Goal: Information Seeking & Learning: Learn about a topic

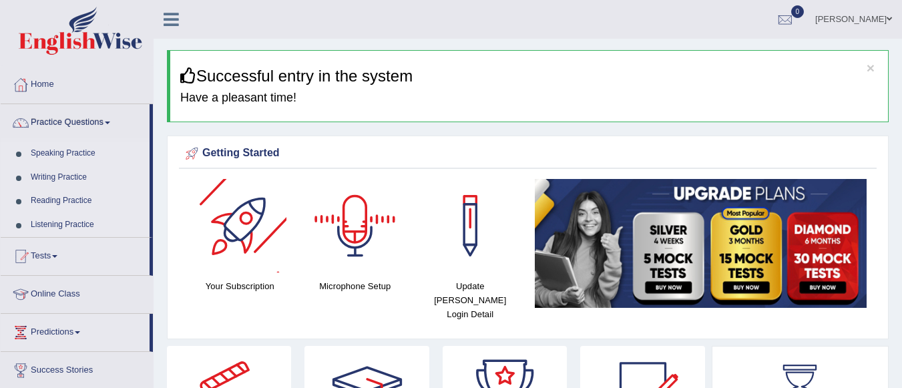
scroll to position [67, 0]
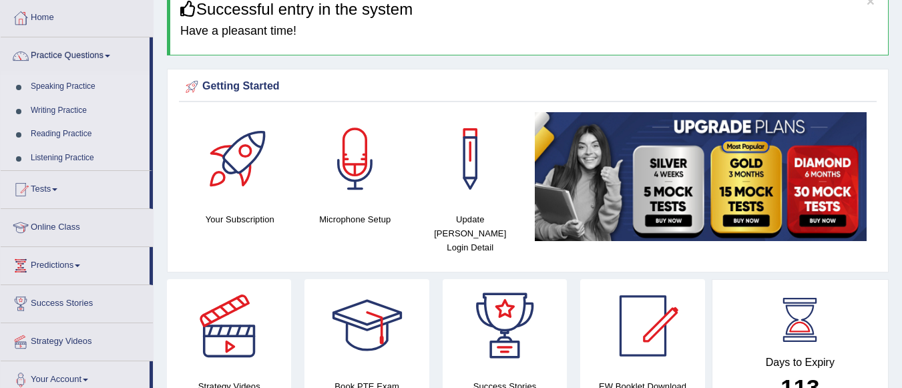
click at [63, 222] on link "Online Class" at bounding box center [77, 225] width 152 height 33
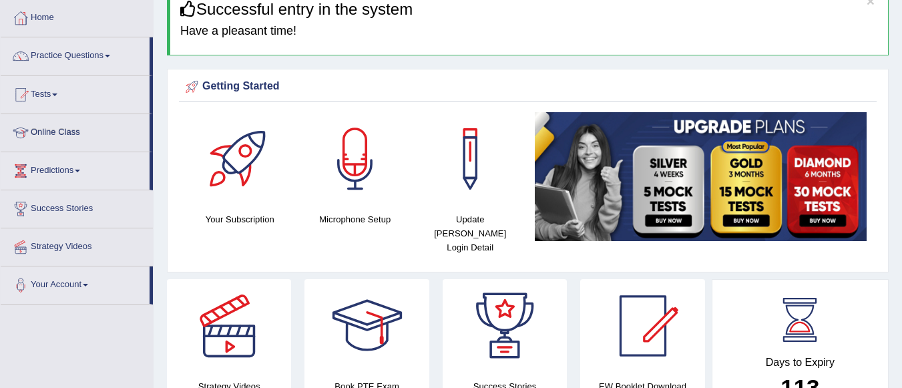
scroll to position [134, 0]
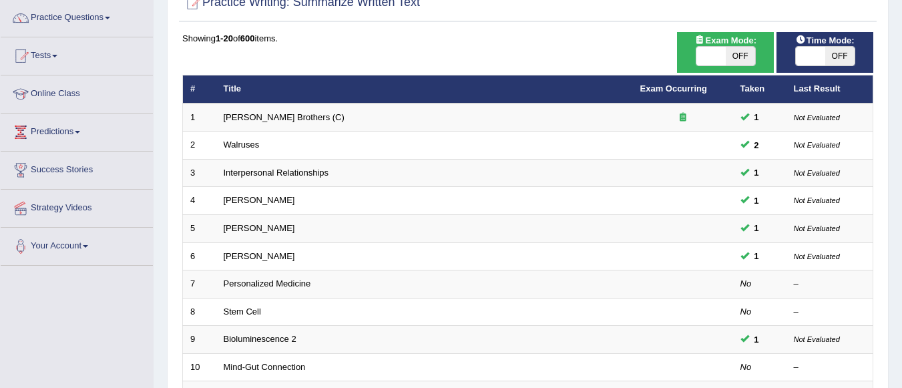
scroll to position [89, 0]
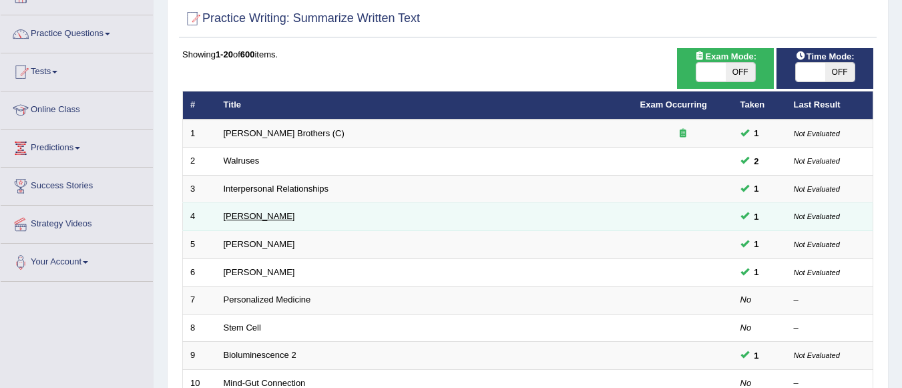
click at [262, 216] on link "Rosalid Franklin" at bounding box center [259, 216] width 71 height 10
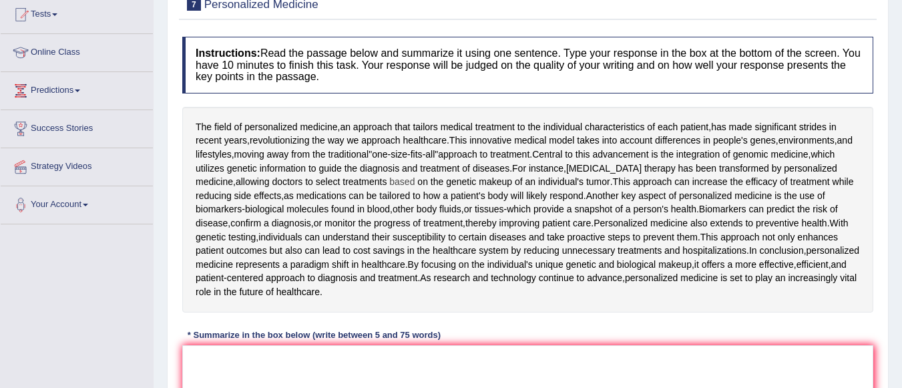
scroll to position [166, 0]
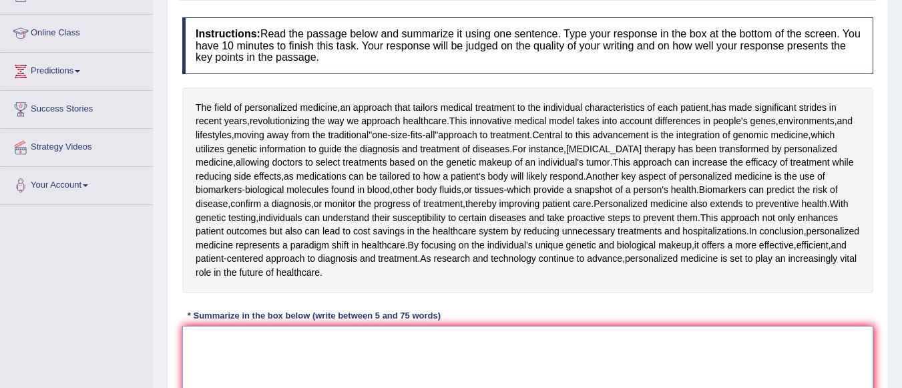
click at [267, 338] on textarea at bounding box center [527, 391] width 691 height 130
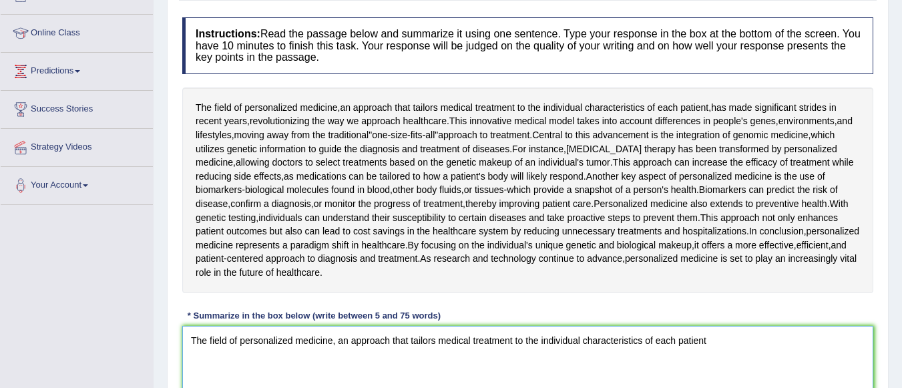
click at [725, 341] on textarea "The field of personalized medicine, an approach that tailors medical treatment …" at bounding box center [527, 391] width 691 height 130
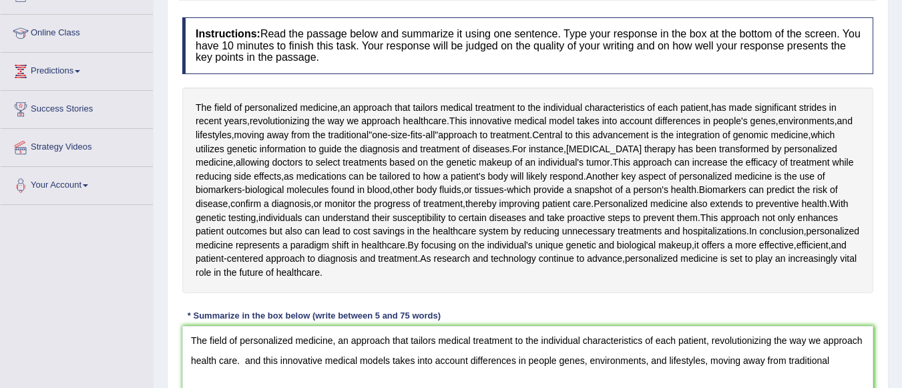
click at [892, 275] on div "Home Practice Writing: Summarize Written Text Personalized Medicine « Prev Next…" at bounding box center [528, 176] width 749 height 685
click at [845, 357] on textarea "The field of personalized medicine, an approach that tailors medical treatment …" at bounding box center [527, 391] width 691 height 130
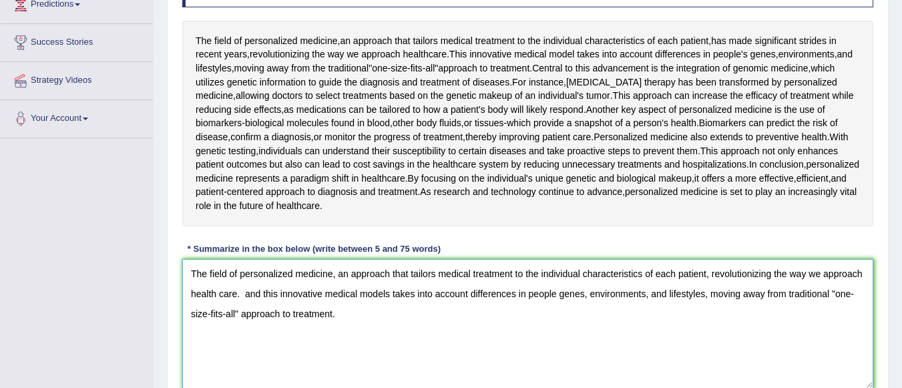
click at [397, 316] on textarea "The field of personalized medicine, an approach that tailors medical treatment …" at bounding box center [527, 324] width 691 height 130
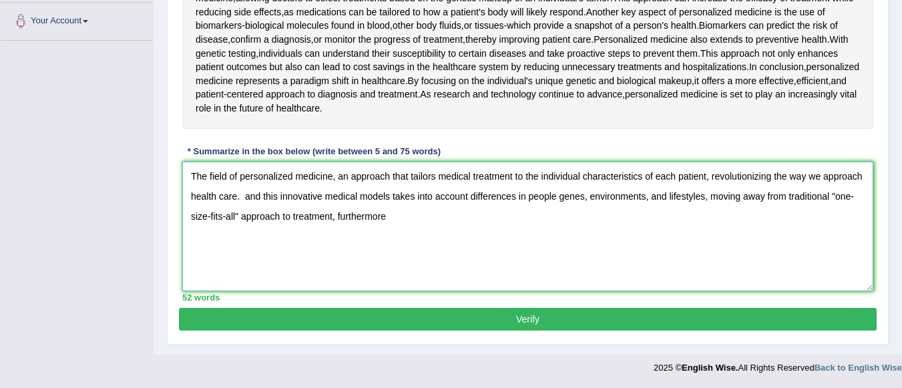
scroll to position [196, 0]
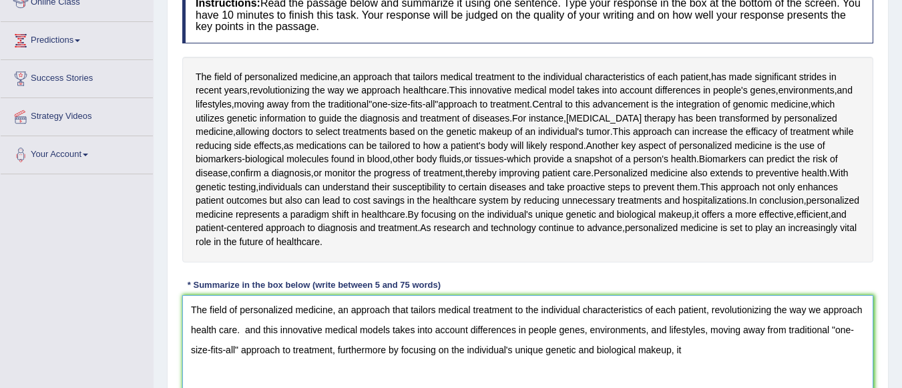
click at [700, 350] on textarea "The field of personalized medicine, an approach that tailors medical treatment …" at bounding box center [527, 360] width 691 height 130
click at [851, 349] on textarea "The field of personalized medicine, an approach that tailors medical treatment …" at bounding box center [527, 360] width 691 height 130
click at [356, 367] on textarea "The field of personalized medicine, an approach that tailors medical treatment …" at bounding box center [527, 360] width 691 height 130
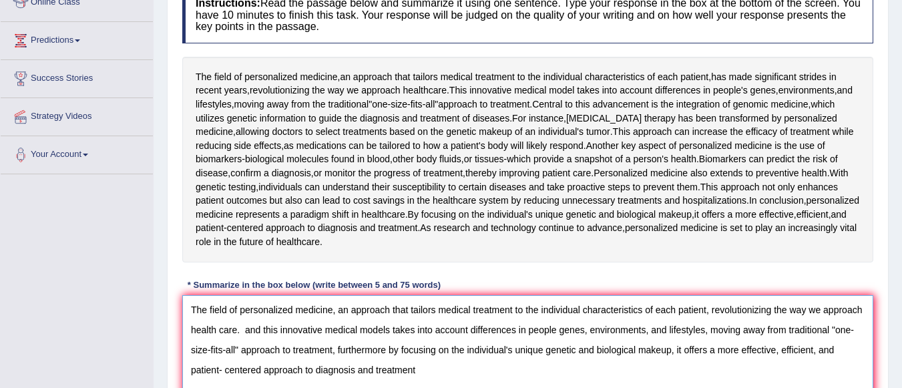
drag, startPoint x: 333, startPoint y: 349, endPoint x: 646, endPoint y: 335, distance: 312.9
click at [333, 348] on textarea "The field of personalized medicine, an approach that tailors medical treatment …" at bounding box center [527, 360] width 691 height 130
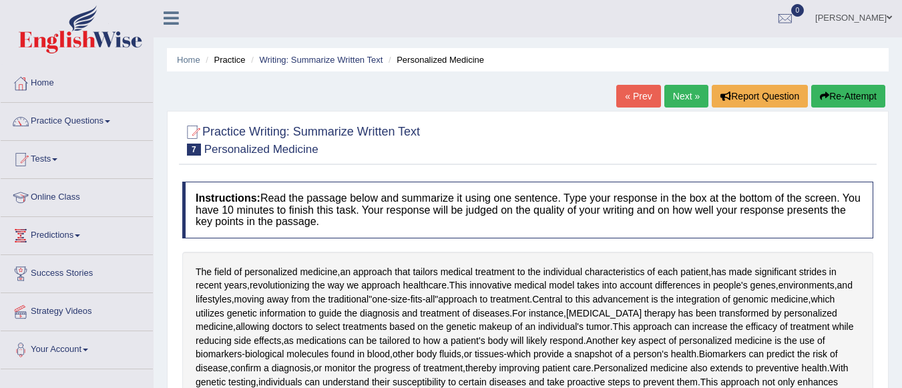
scroll to position [267, 0]
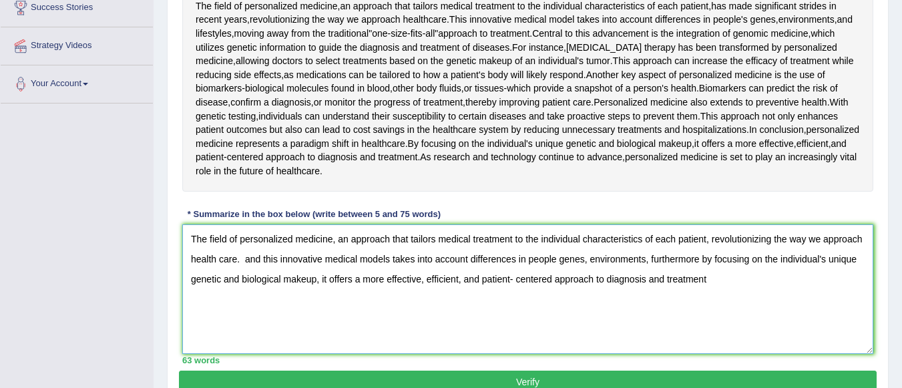
click at [708, 281] on textarea "The field of personalized medicine, an approach that tailors medical treatment …" at bounding box center [527, 289] width 691 height 130
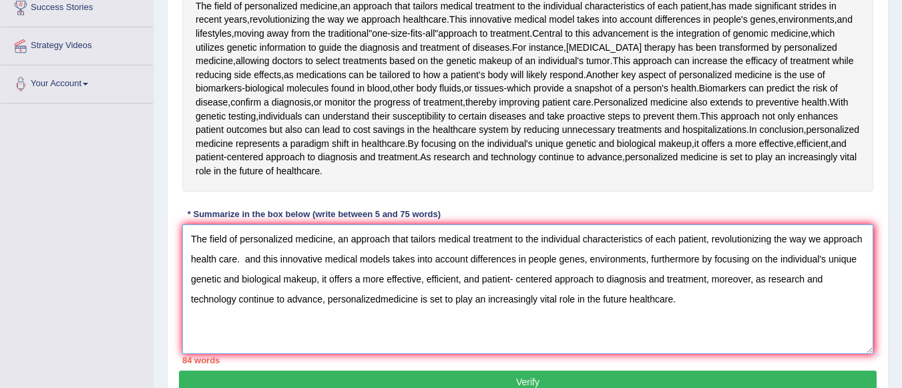
click at [615, 334] on textarea "The field of personalized medicine, an approach that tailors medical treatment …" at bounding box center [527, 289] width 691 height 130
type textarea "The field of personalized medicine, an approach that tailors medical treatment …"
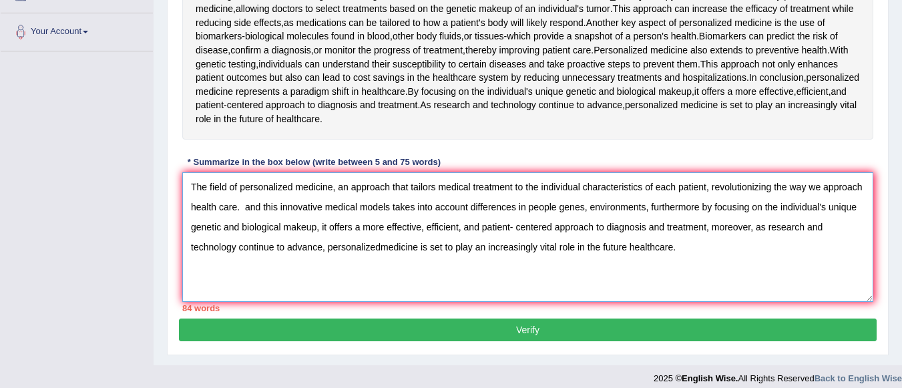
scroll to position [330, 0]
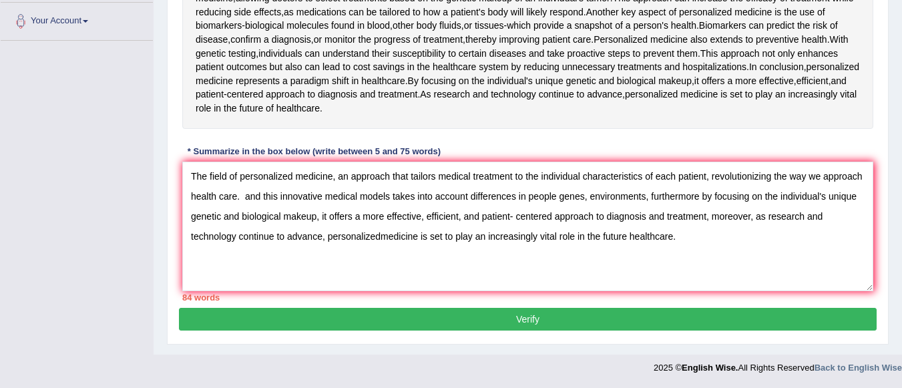
click at [647, 313] on button "Verify" at bounding box center [528, 319] width 698 height 23
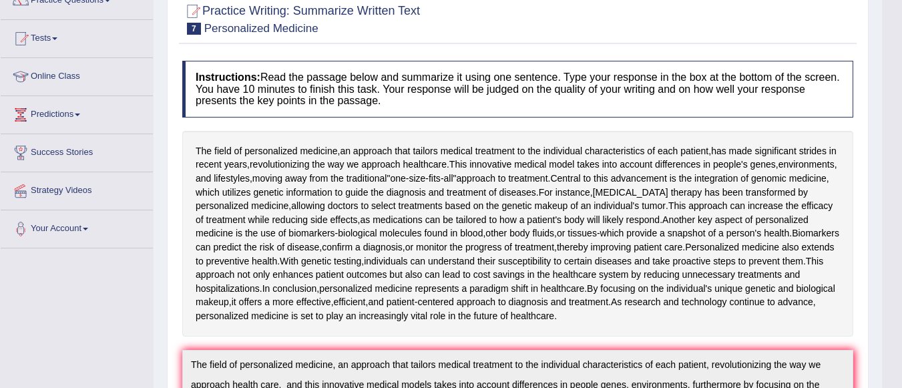
scroll to position [0, 0]
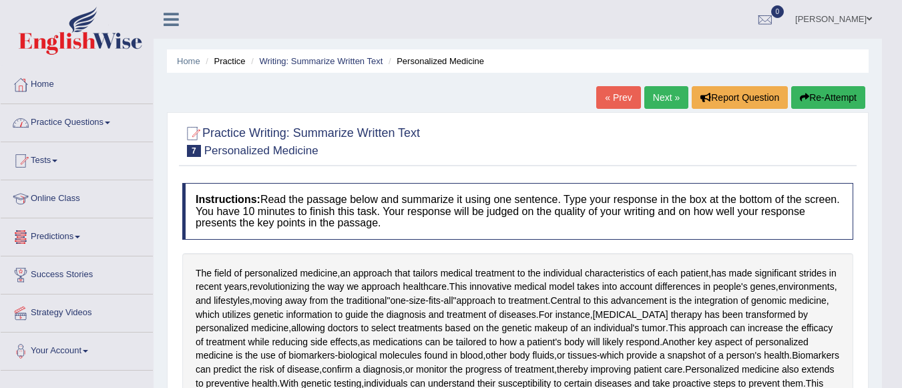
click at [81, 131] on link "Practice Questions" at bounding box center [77, 120] width 152 height 33
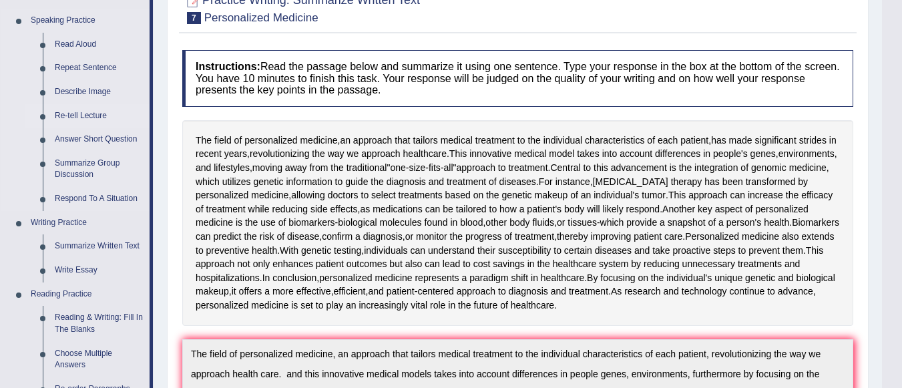
scroll to position [134, 0]
click at [91, 265] on link "Write Essay" at bounding box center [99, 270] width 101 height 24
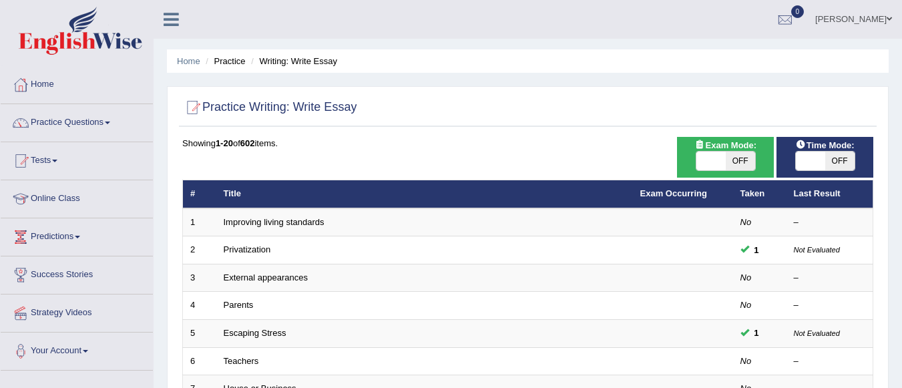
scroll to position [367, 0]
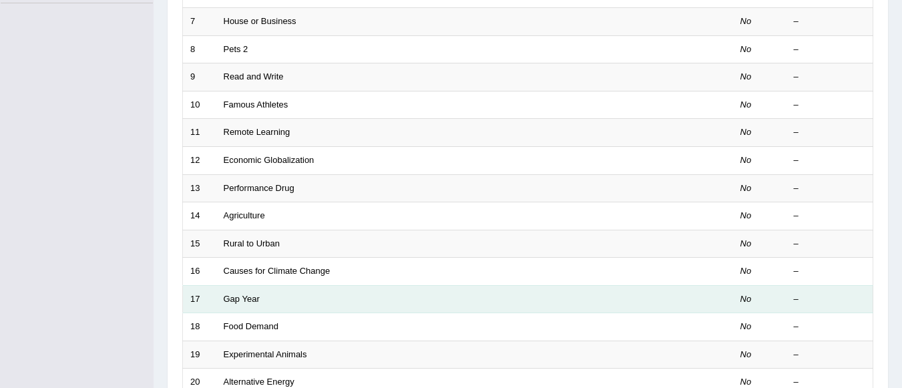
click at [303, 271] on link "Causes for Climate Change" at bounding box center [277, 271] width 107 height 10
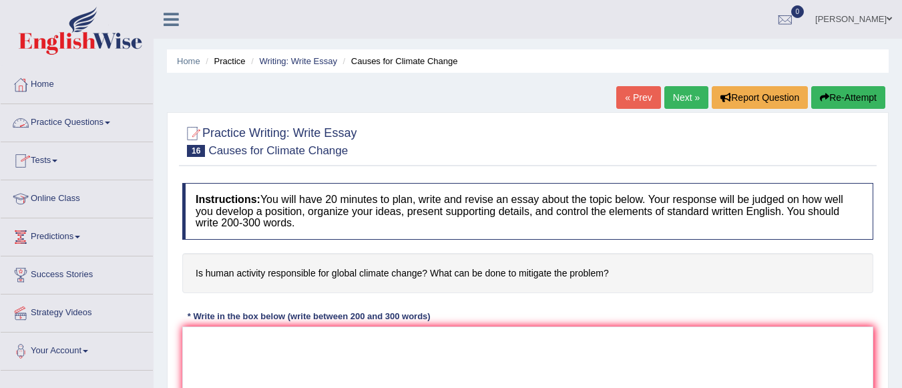
click at [102, 117] on link "Practice Questions" at bounding box center [77, 120] width 152 height 33
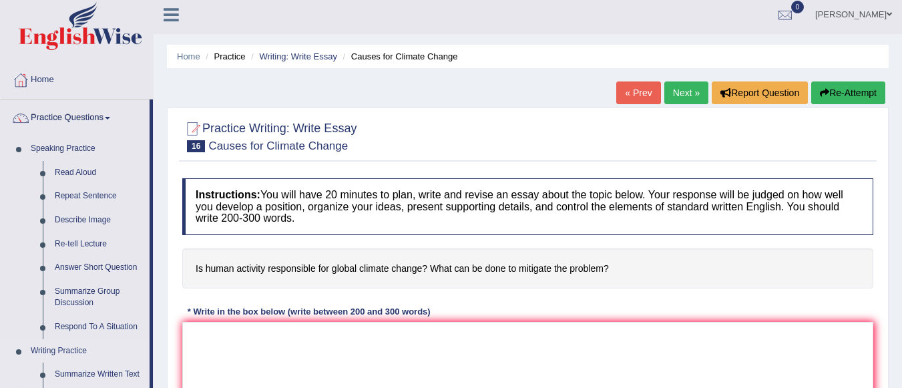
scroll to position [71, 0]
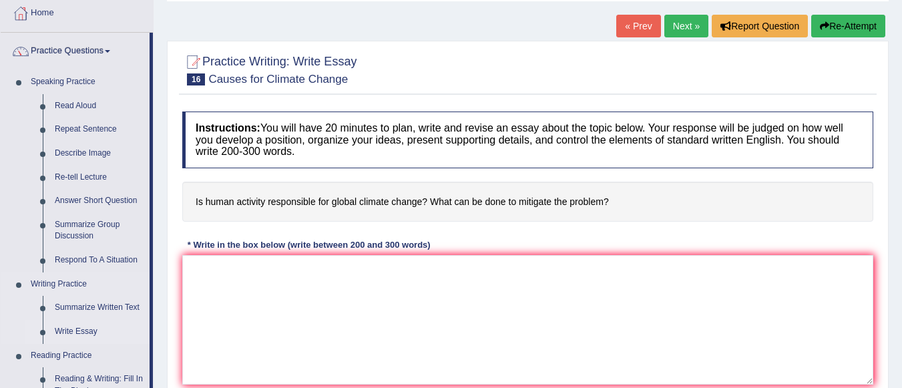
click at [82, 332] on link "Write Essay" at bounding box center [99, 332] width 101 height 24
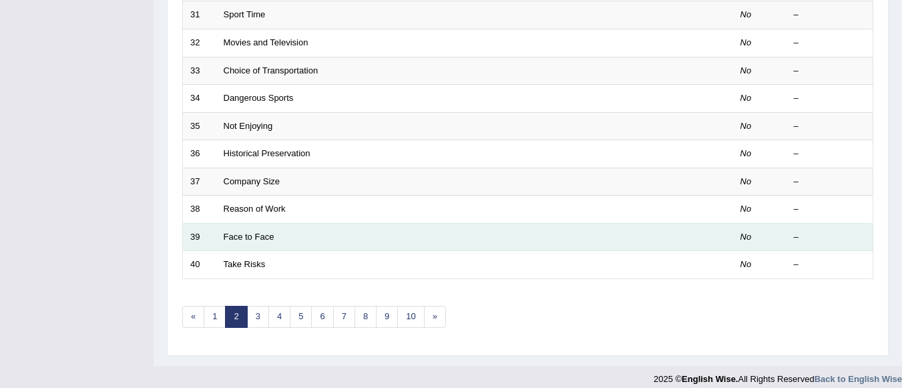
scroll to position [496, 0]
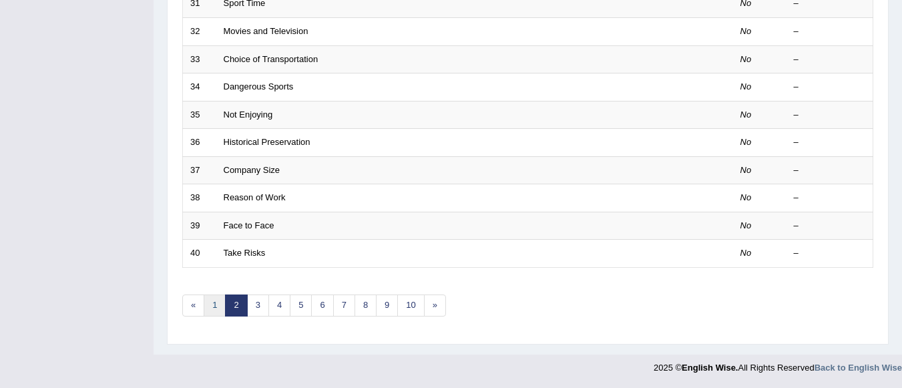
click at [219, 303] on link "1" at bounding box center [215, 306] width 22 height 22
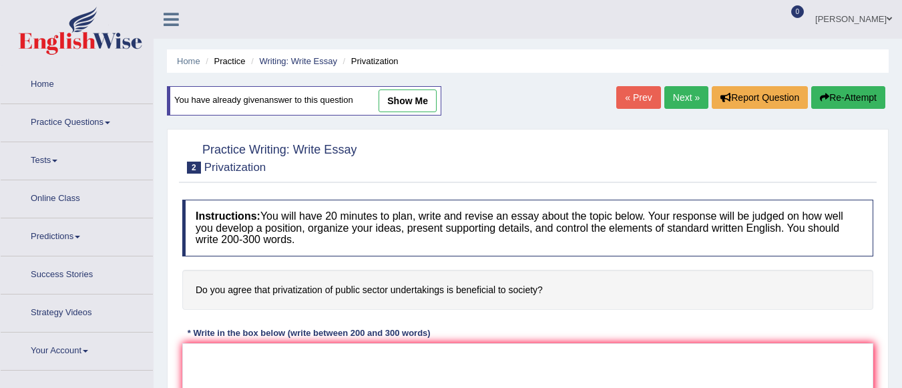
click at [411, 103] on link "show me" at bounding box center [408, 101] width 58 height 23
drag, startPoint x: 413, startPoint y: 98, endPoint x: 751, endPoint y: 198, distance: 352.5
click at [413, 98] on link "show me" at bounding box center [408, 101] width 58 height 23
type textarea "The increasing influence of privatization of public sectors on our lives has ig…"
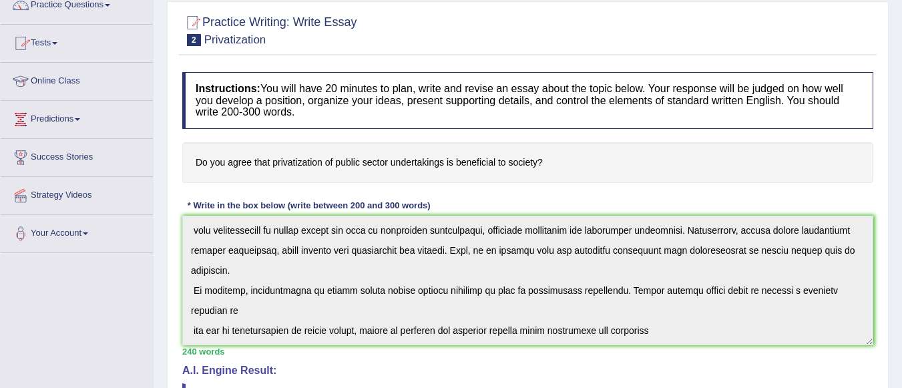
scroll to position [51, 0]
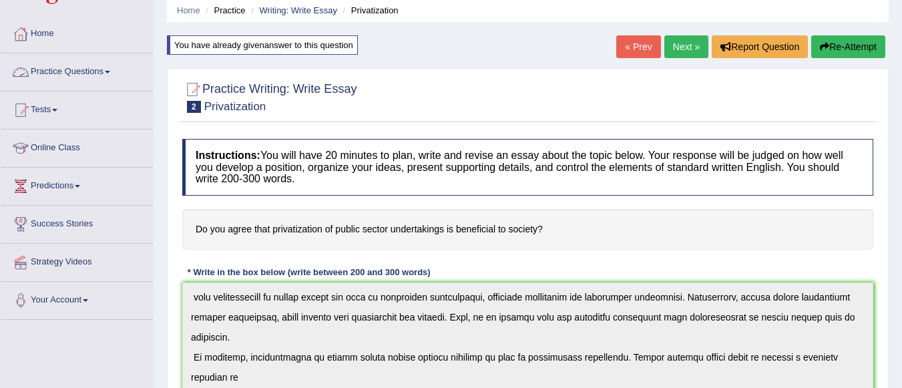
drag, startPoint x: 92, startPoint y: 71, endPoint x: 96, endPoint y: 78, distance: 8.7
click at [92, 71] on link "Practice Questions" at bounding box center [77, 69] width 152 height 33
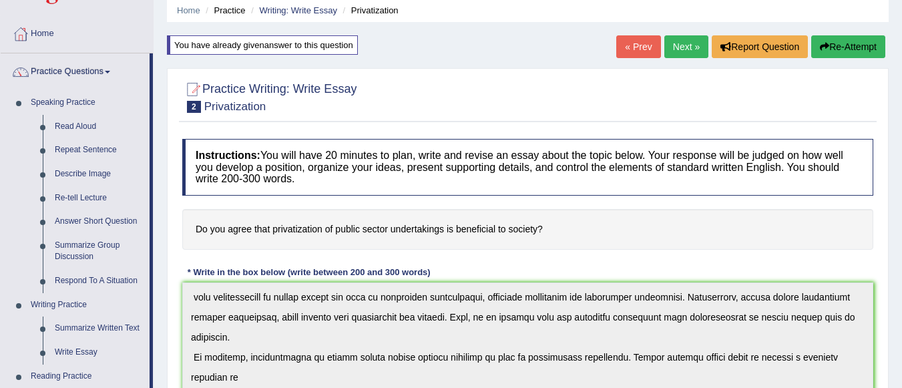
drag, startPoint x: 683, startPoint y: 40, endPoint x: 661, endPoint y: 7, distance: 40.4
click at [683, 40] on link "Next »" at bounding box center [687, 46] width 44 height 23
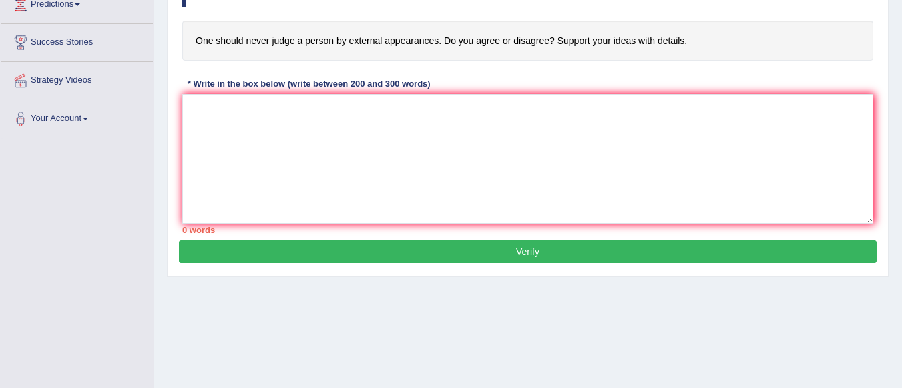
scroll to position [232, 0]
paste textarea "The increasing influence of (essay topic) on our lives has ignited numerous dis…"
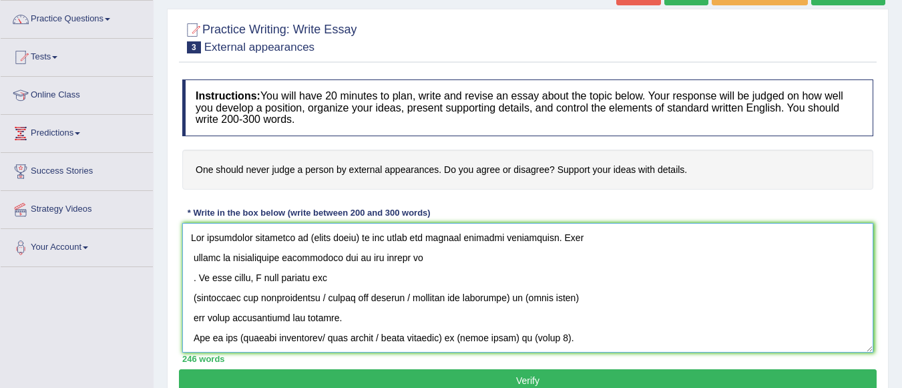
scroll to position [99, 0]
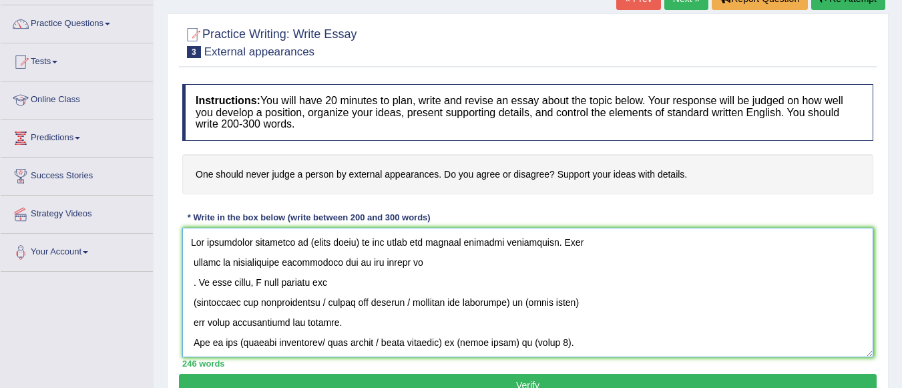
click at [360, 242] on textarea at bounding box center [527, 293] width 691 height 130
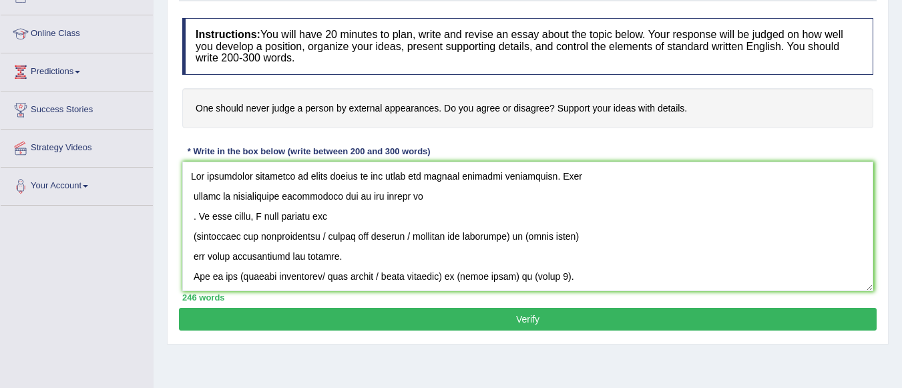
scroll to position [166, 0]
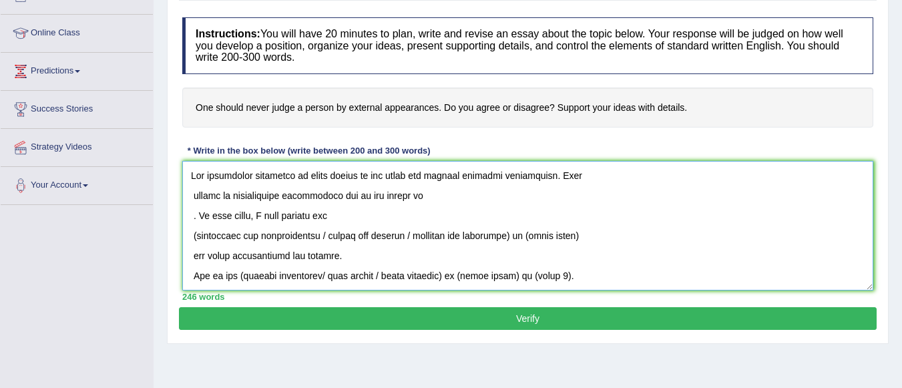
click at [309, 178] on textarea at bounding box center [527, 226] width 691 height 130
click at [192, 215] on textarea at bounding box center [527, 226] width 691 height 130
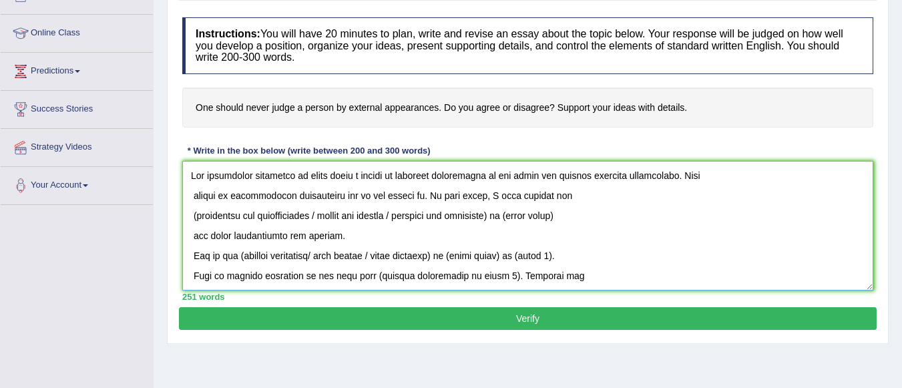
click at [333, 214] on textarea at bounding box center [527, 226] width 691 height 130
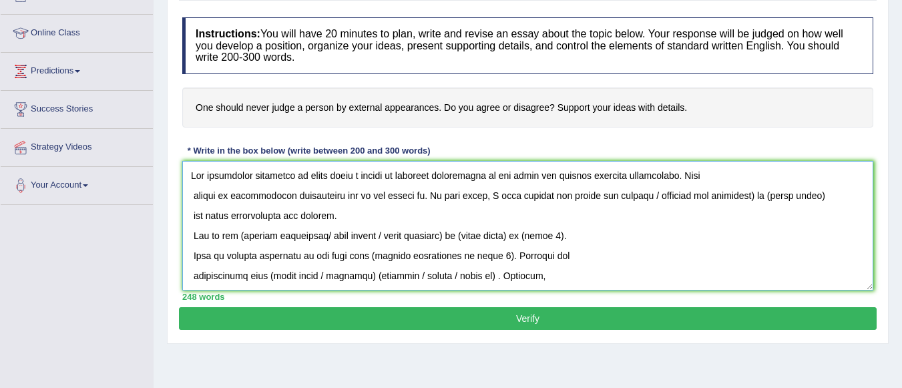
click at [725, 195] on textarea at bounding box center [527, 226] width 691 height 130
click at [684, 194] on textarea at bounding box center [527, 226] width 691 height 130
click at [768, 193] on textarea at bounding box center [527, 226] width 691 height 130
click at [197, 213] on textarea at bounding box center [527, 226] width 691 height 130
click at [194, 217] on textarea at bounding box center [527, 226] width 691 height 130
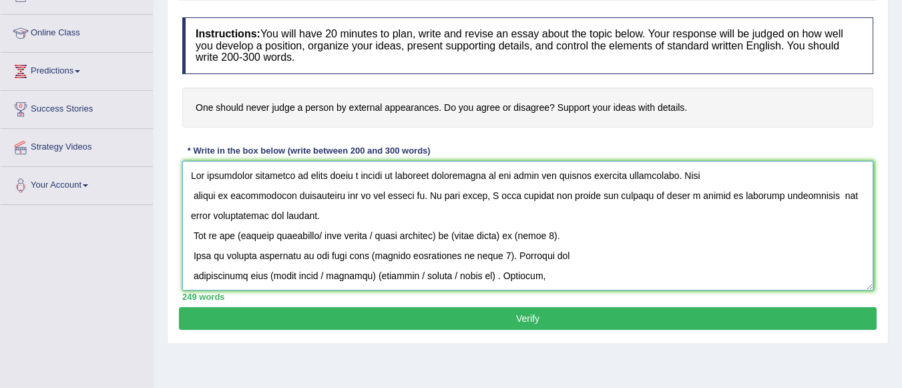
click at [188, 218] on textarea at bounding box center [527, 226] width 691 height 130
click at [330, 237] on textarea at bounding box center [527, 226] width 691 height 130
click at [516, 236] on textarea at bounding box center [527, 226] width 691 height 130
click at [519, 238] on textarea at bounding box center [527, 226] width 691 height 130
click at [482, 258] on textarea at bounding box center [527, 226] width 691 height 130
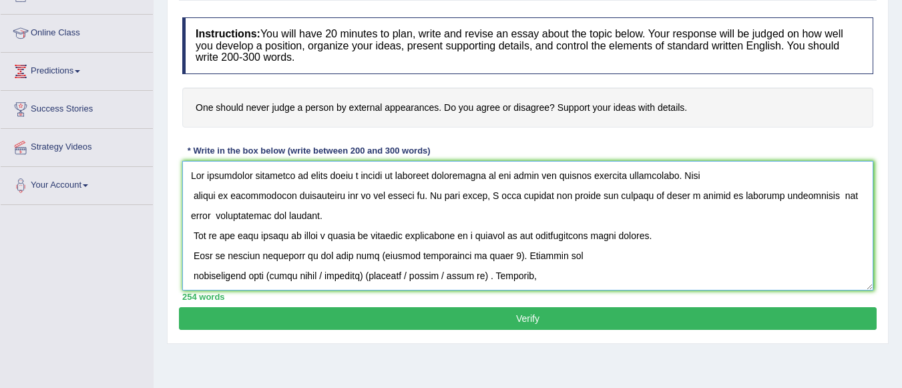
click at [484, 257] on textarea at bounding box center [527, 226] width 691 height 130
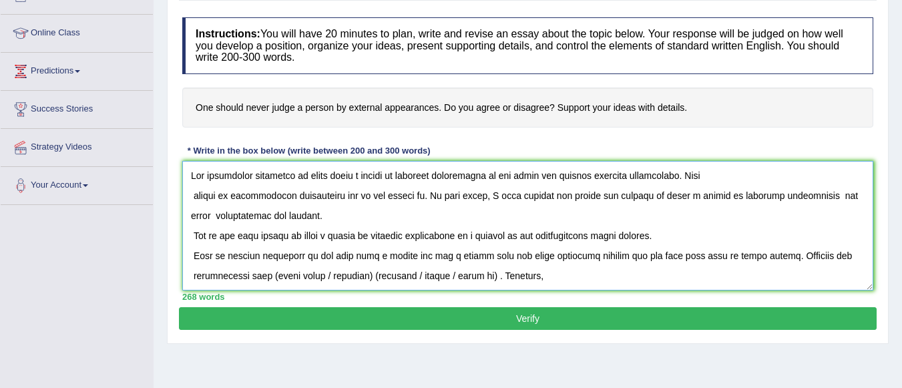
click at [370, 277] on textarea at bounding box center [527, 226] width 691 height 130
click at [526, 276] on textarea at bounding box center [527, 226] width 691 height 130
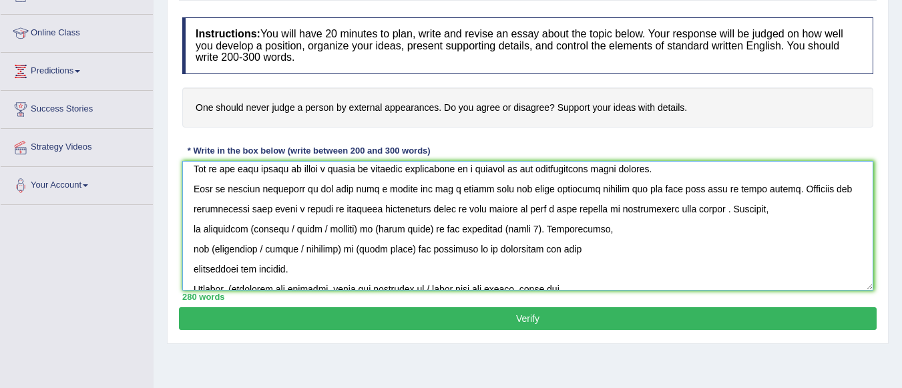
drag, startPoint x: 356, startPoint y: 230, endPoint x: 396, endPoint y: 232, distance: 40.1
click at [357, 230] on textarea at bounding box center [527, 226] width 691 height 130
click at [277, 228] on textarea at bounding box center [527, 226] width 691 height 130
click at [278, 227] on textarea at bounding box center [527, 226] width 691 height 130
click at [505, 229] on textarea at bounding box center [527, 226] width 691 height 130
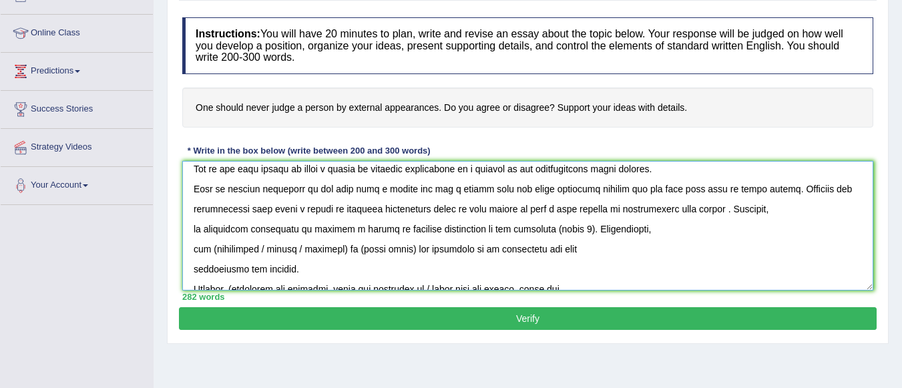
click at [532, 228] on textarea at bounding box center [527, 226] width 691 height 130
click at [580, 230] on textarea at bounding box center [527, 226] width 691 height 130
click at [310, 232] on textarea at bounding box center [527, 226] width 691 height 130
drag, startPoint x: 347, startPoint y: 251, endPoint x: 717, endPoint y: 222, distance: 371.2
click at [348, 250] on textarea at bounding box center [527, 226] width 691 height 130
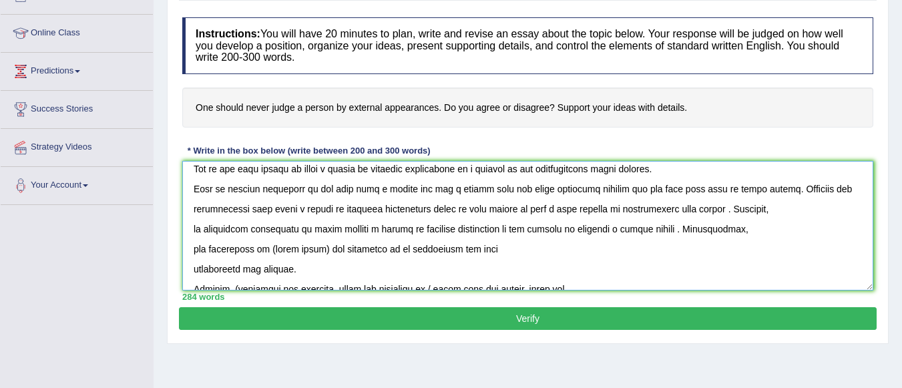
click at [323, 247] on textarea at bounding box center [527, 226] width 691 height 130
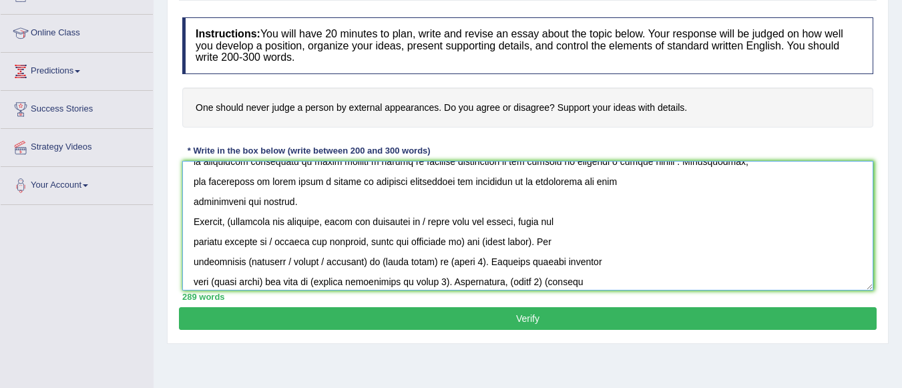
scroll to position [134, 0]
click at [454, 243] on textarea at bounding box center [527, 226] width 691 height 130
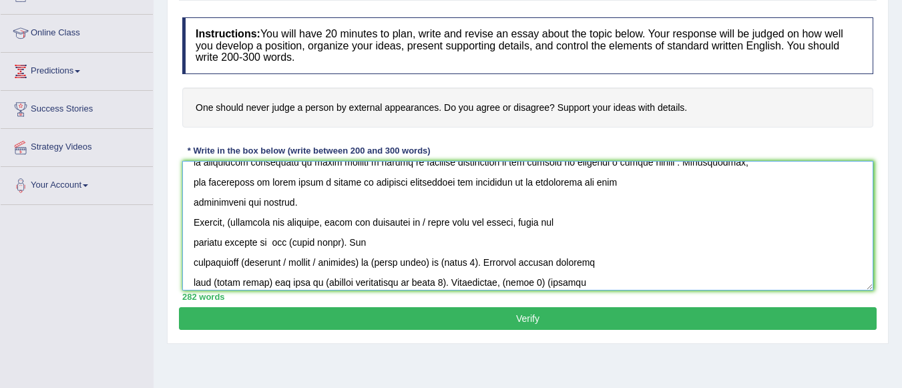
click at [527, 222] on textarea at bounding box center [527, 226] width 691 height 130
click at [589, 222] on textarea at bounding box center [527, 226] width 691 height 130
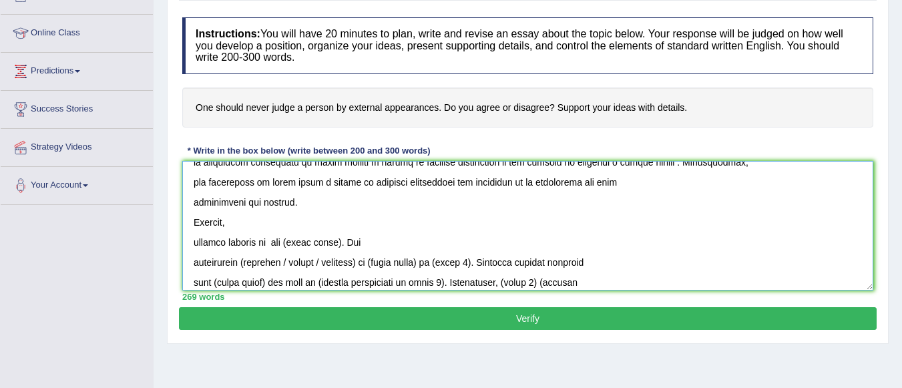
click at [195, 243] on textarea at bounding box center [527, 226] width 691 height 130
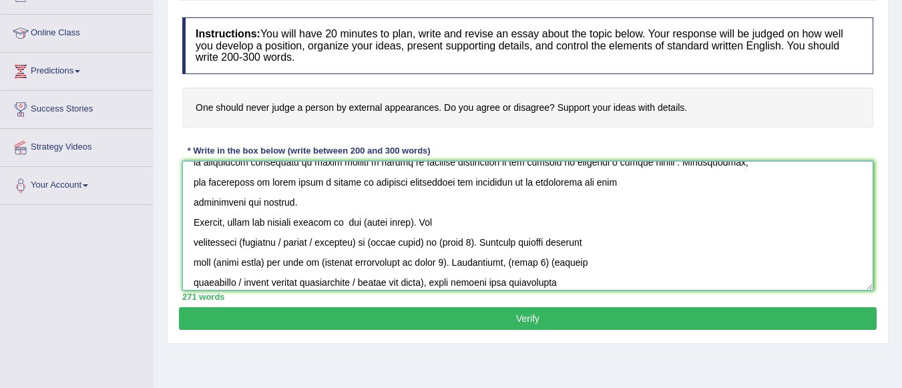
click at [419, 225] on textarea at bounding box center [527, 226] width 691 height 130
click at [286, 244] on textarea at bounding box center [527, 226] width 691 height 130
click at [328, 243] on textarea at bounding box center [527, 226] width 691 height 130
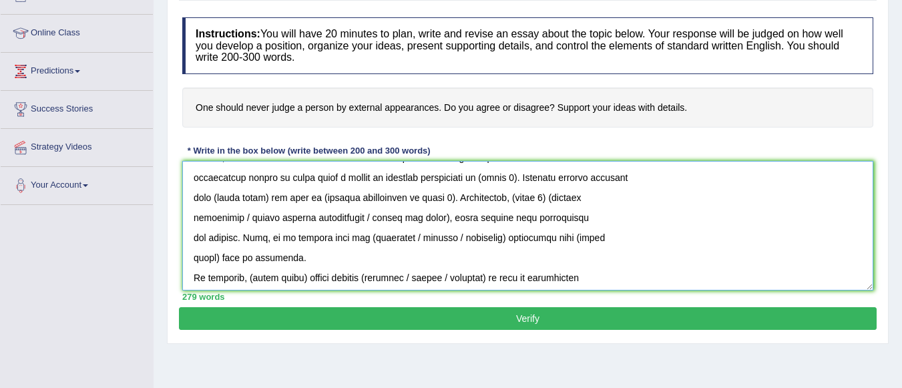
scroll to position [200, 0]
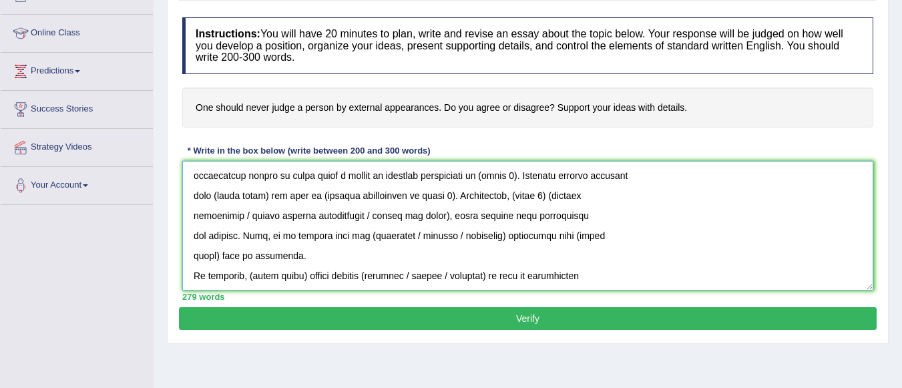
click at [510, 177] on textarea at bounding box center [527, 226] width 691 height 130
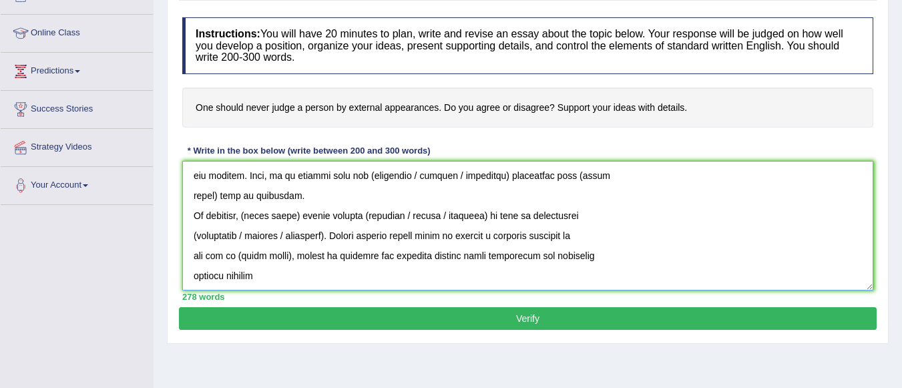
scroll to position [194, 0]
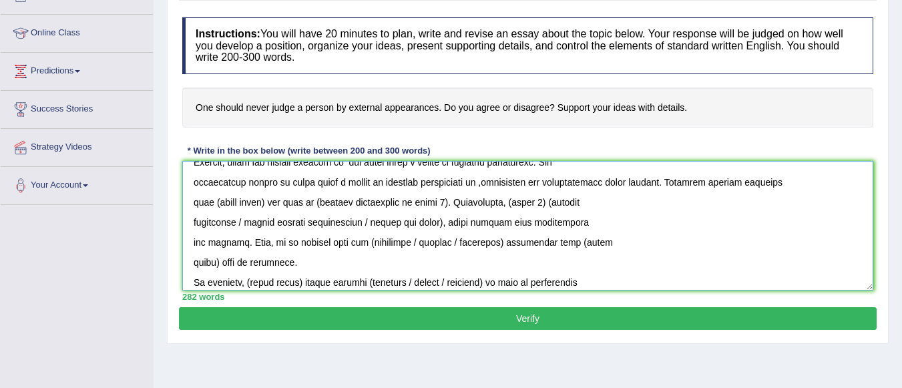
click at [262, 203] on textarea at bounding box center [527, 226] width 691 height 130
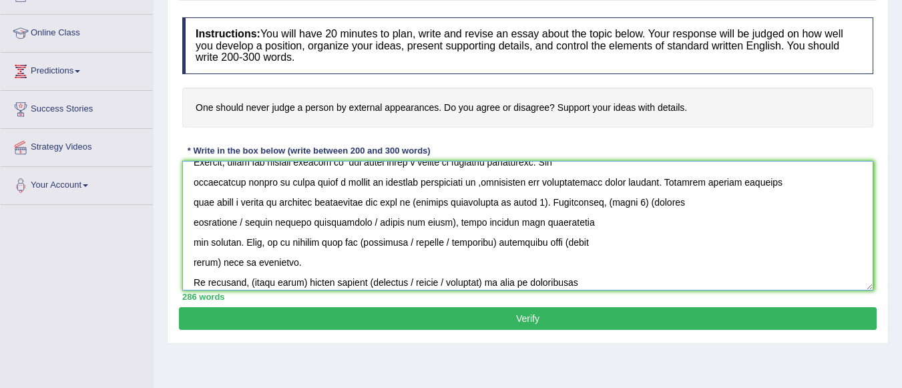
click at [557, 202] on textarea at bounding box center [527, 226] width 691 height 130
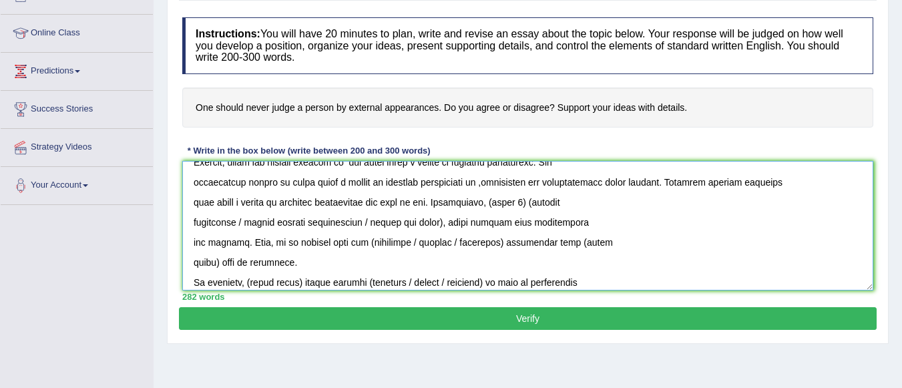
drag, startPoint x: 524, startPoint y: 182, endPoint x: 542, endPoint y: 186, distance: 18.6
click at [525, 183] on textarea at bounding box center [527, 226] width 691 height 130
drag, startPoint x: 476, startPoint y: 182, endPoint x: 484, endPoint y: 184, distance: 8.3
click at [476, 182] on textarea at bounding box center [527, 226] width 691 height 130
click at [516, 183] on textarea at bounding box center [527, 226] width 691 height 130
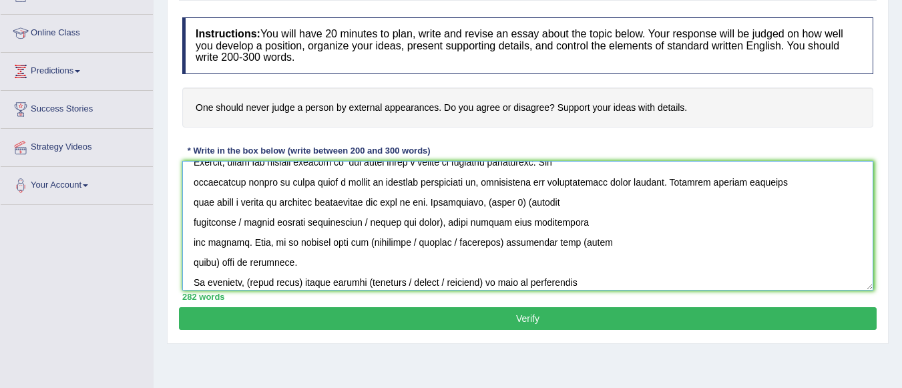
click at [447, 207] on textarea at bounding box center [527, 226] width 691 height 130
click at [717, 204] on textarea at bounding box center [527, 226] width 691 height 130
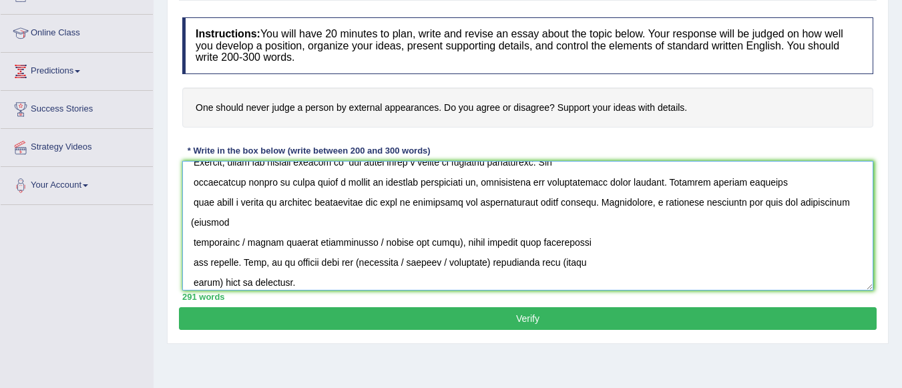
click at [252, 222] on textarea at bounding box center [527, 226] width 691 height 130
click at [446, 243] on textarea at bounding box center [527, 226] width 691 height 130
click at [195, 242] on textarea at bounding box center [527, 226] width 691 height 130
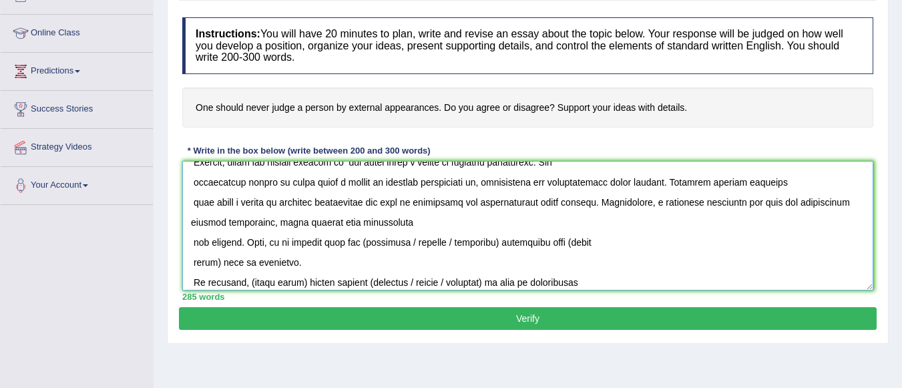
click at [486, 242] on textarea at bounding box center [527, 226] width 691 height 130
click at [216, 264] on textarea at bounding box center [527, 226] width 691 height 130
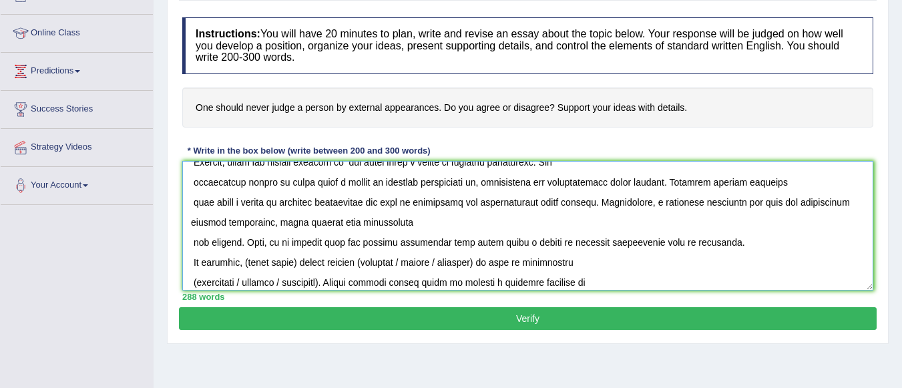
drag, startPoint x: 304, startPoint y: 260, endPoint x: 428, endPoint y: 263, distance: 123.6
click at [304, 261] on textarea at bounding box center [527, 226] width 691 height 130
click at [627, 266] on textarea at bounding box center [527, 226] width 691 height 130
click at [544, 264] on textarea at bounding box center [527, 226] width 691 height 130
click at [566, 265] on textarea at bounding box center [527, 226] width 691 height 130
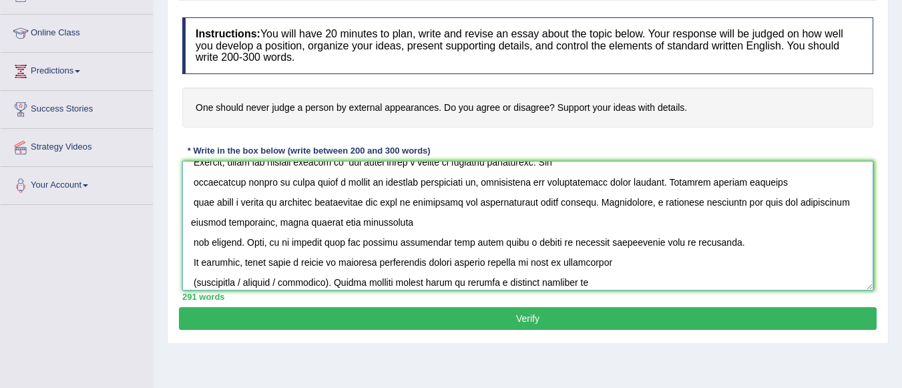
scroll to position [240, 0]
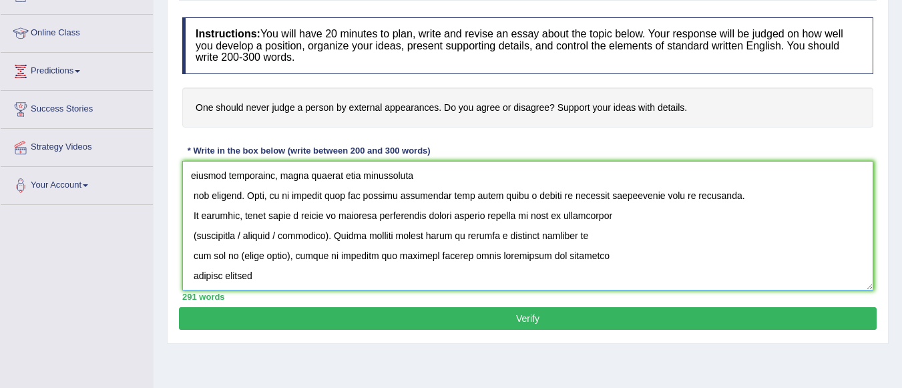
click at [325, 234] on textarea at bounding box center [527, 226] width 691 height 130
click at [295, 258] on textarea at bounding box center [527, 226] width 691 height 130
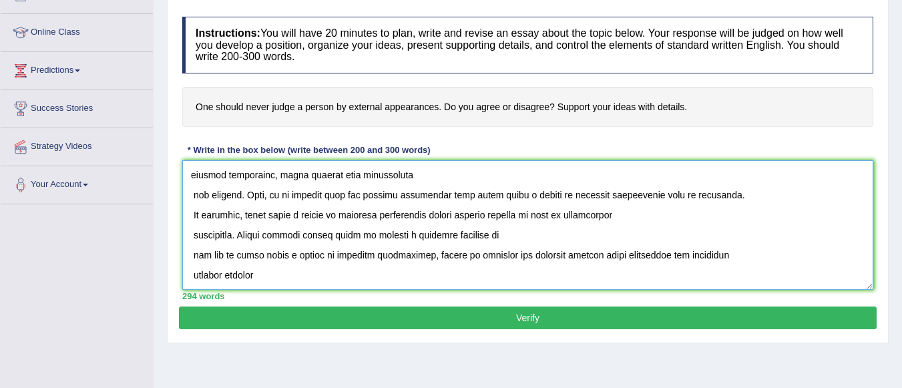
scroll to position [166, 0]
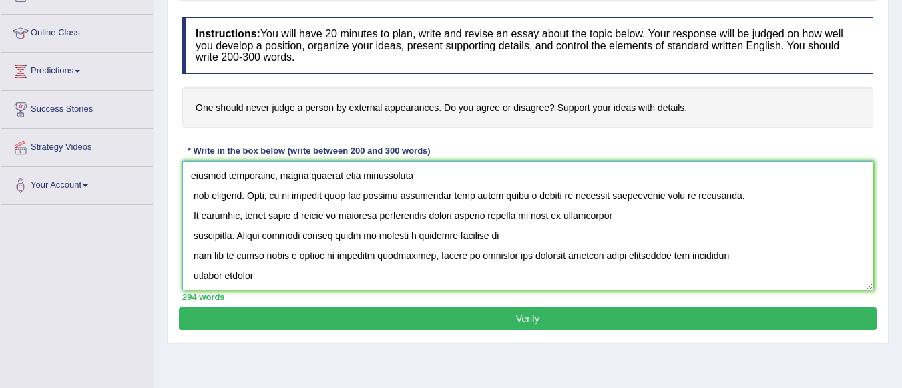
click at [374, 252] on textarea at bounding box center [527, 226] width 691 height 130
click at [193, 256] on textarea at bounding box center [527, 226] width 691 height 130
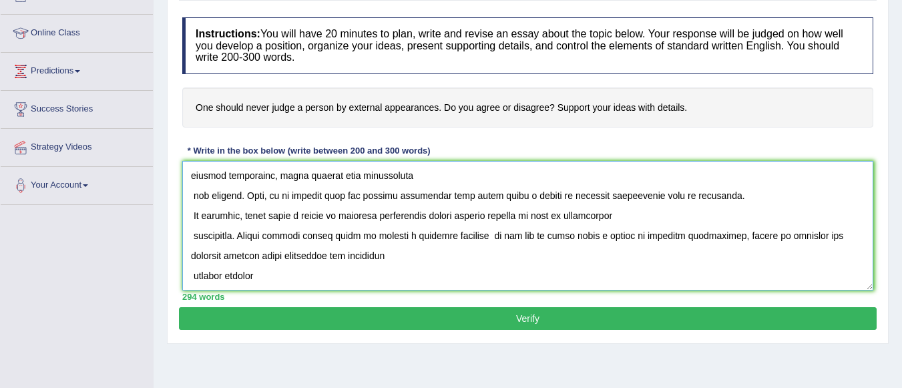
click at [282, 275] on textarea at bounding box center [527, 226] width 691 height 130
click at [192, 274] on textarea at bounding box center [527, 226] width 691 height 130
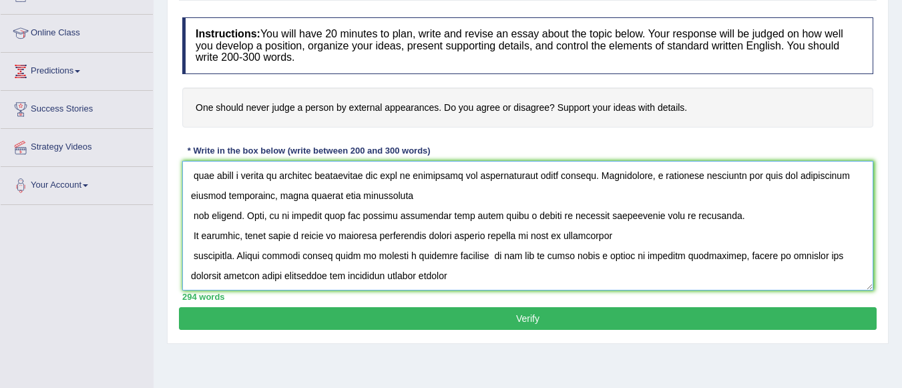
scroll to position [220, 0]
click at [456, 278] on textarea at bounding box center [527, 226] width 691 height 130
click at [194, 213] on textarea at bounding box center [527, 226] width 691 height 130
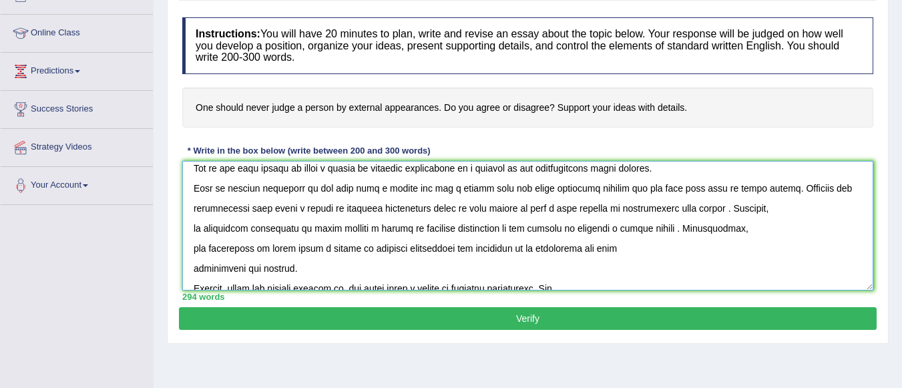
scroll to position [67, 0]
click at [189, 246] on textarea at bounding box center [527, 226] width 691 height 130
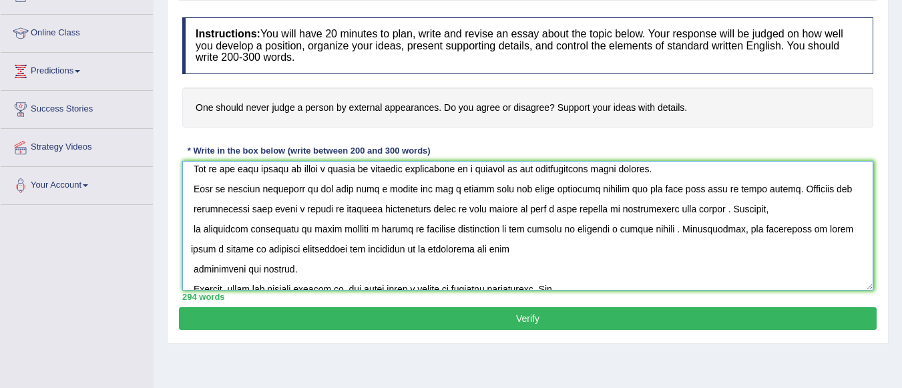
drag, startPoint x: 190, startPoint y: 270, endPoint x: 353, endPoint y: 270, distance: 163.0
click at [191, 270] on textarea at bounding box center [527, 226] width 691 height 130
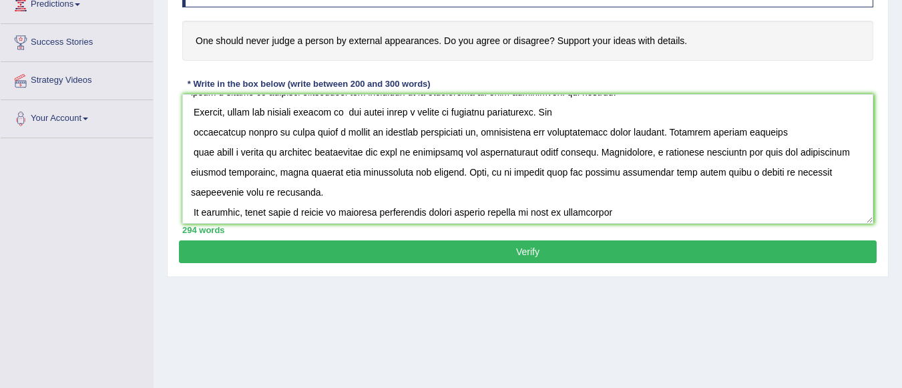
scroll to position [134, 0]
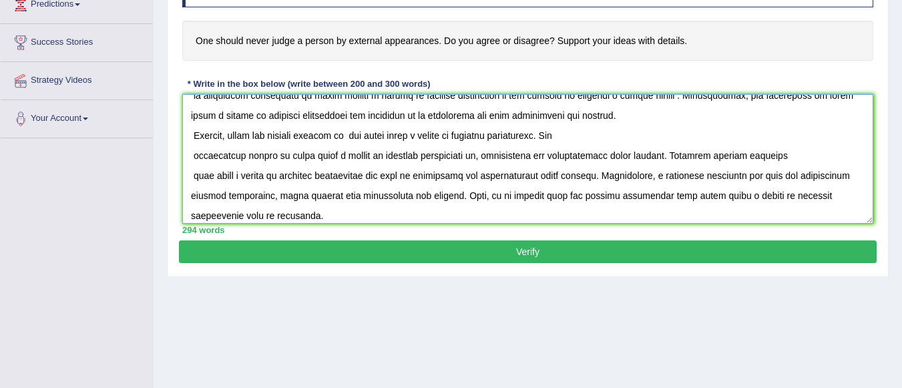
click at [564, 141] on textarea at bounding box center [527, 159] width 691 height 130
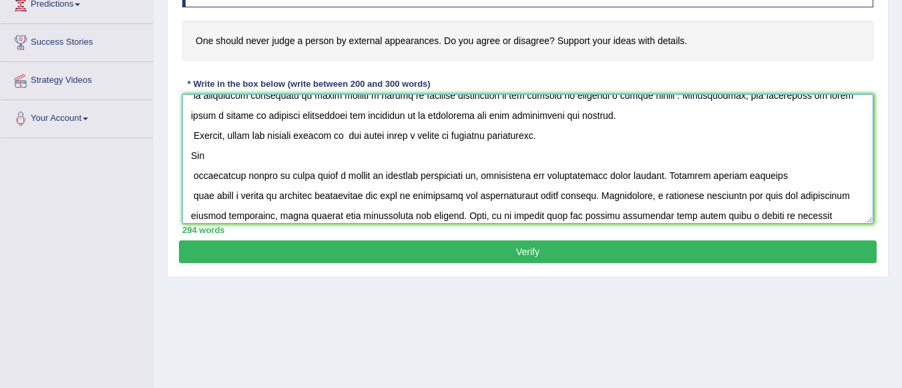
click at [195, 179] on textarea at bounding box center [527, 159] width 691 height 130
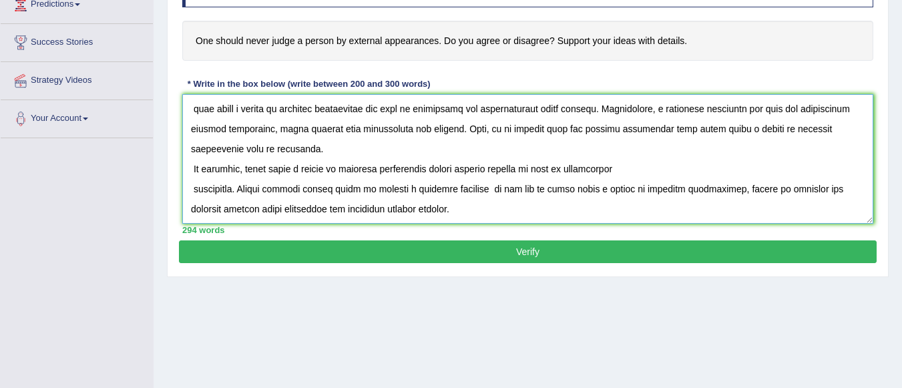
scroll to position [299, 0]
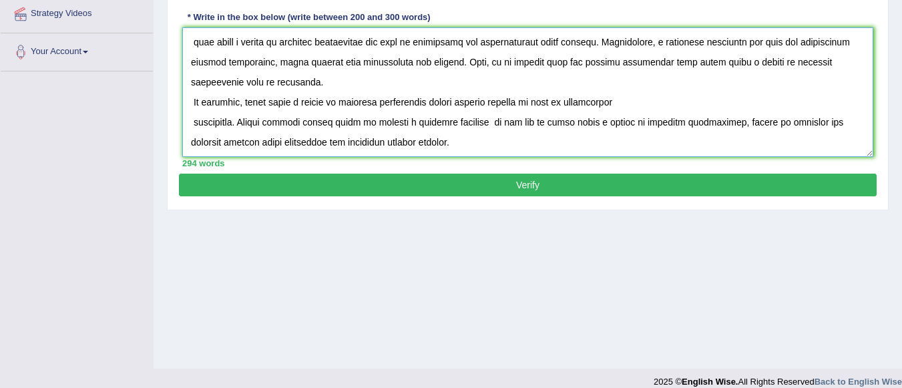
type textarea "The increasing influence of never judge a person by external appearances on our…"
click at [420, 187] on button "Verify" at bounding box center [528, 185] width 698 height 23
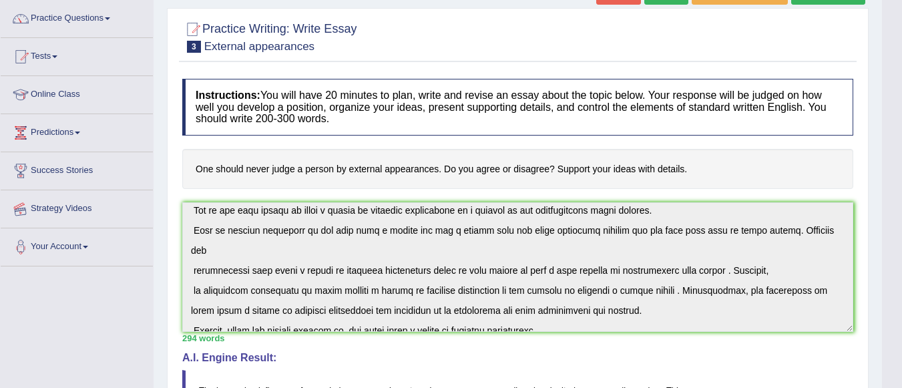
scroll to position [99, 0]
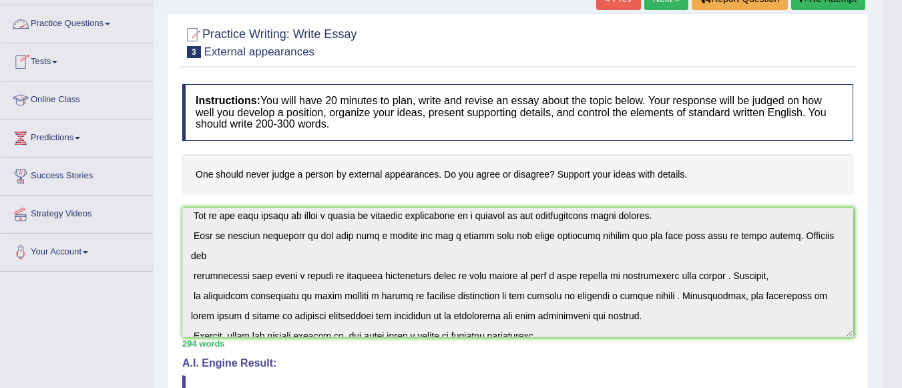
click at [95, 26] on link "Practice Questions" at bounding box center [77, 21] width 152 height 33
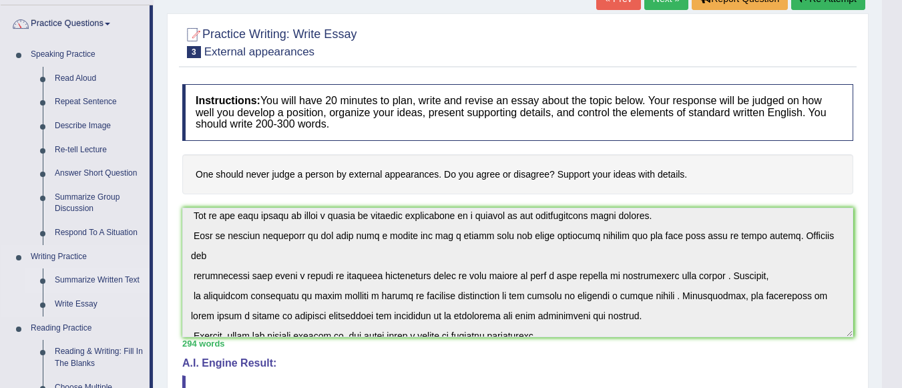
click at [90, 281] on link "Summarize Written Text" at bounding box center [99, 281] width 101 height 24
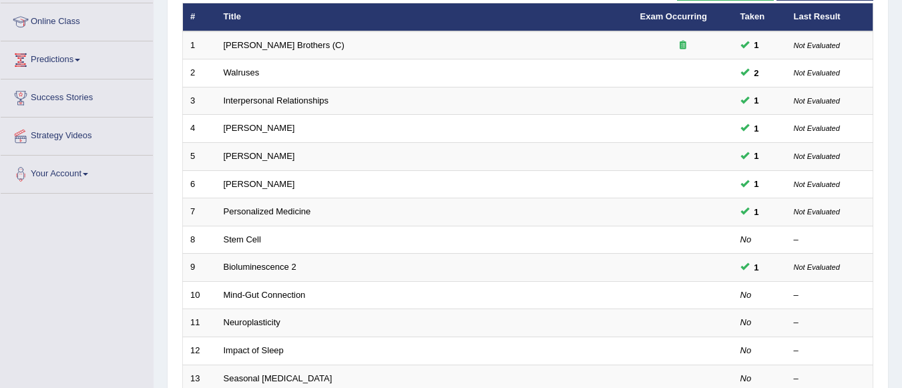
scroll to position [200, 0]
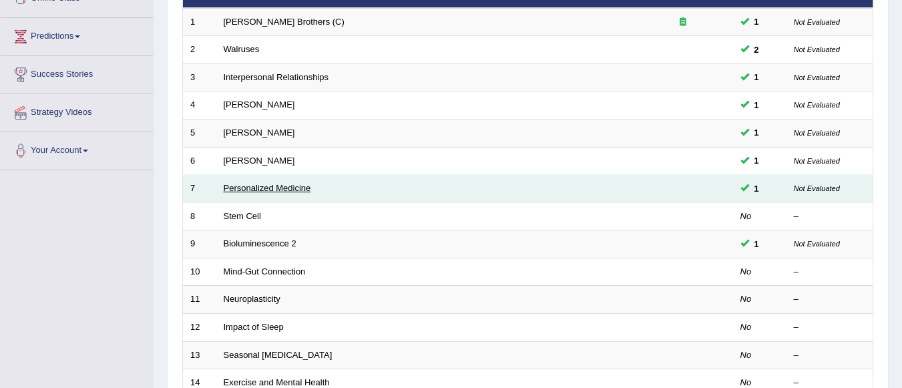
click at [296, 188] on link "Personalized Medicine" at bounding box center [268, 188] width 88 height 10
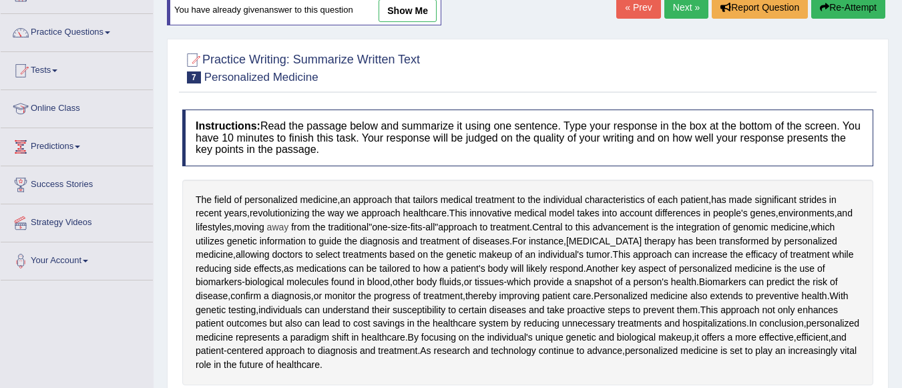
scroll to position [67, 0]
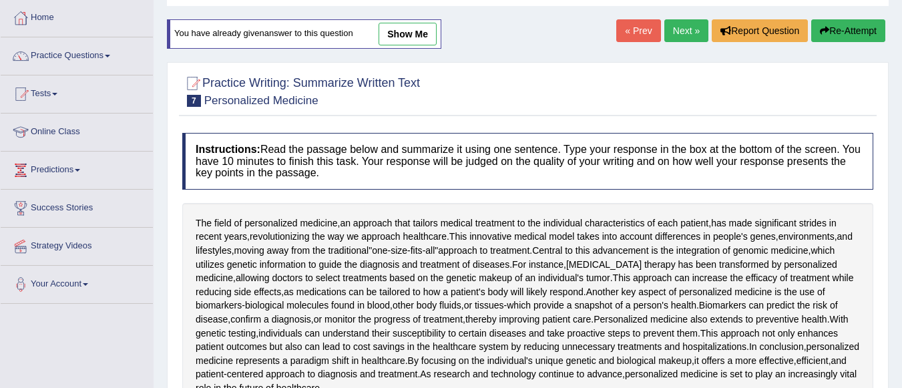
click at [399, 34] on link "show me" at bounding box center [408, 34] width 58 height 23
type textarea "The field of personalized medicine, an approach that tailors medical treatment …"
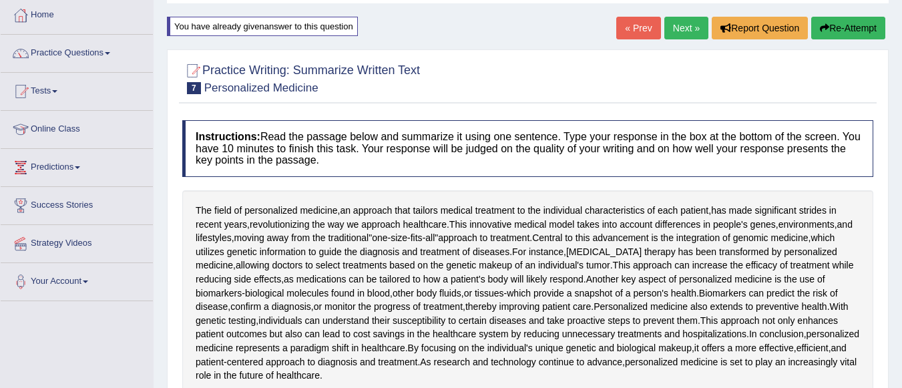
scroll to position [0, 0]
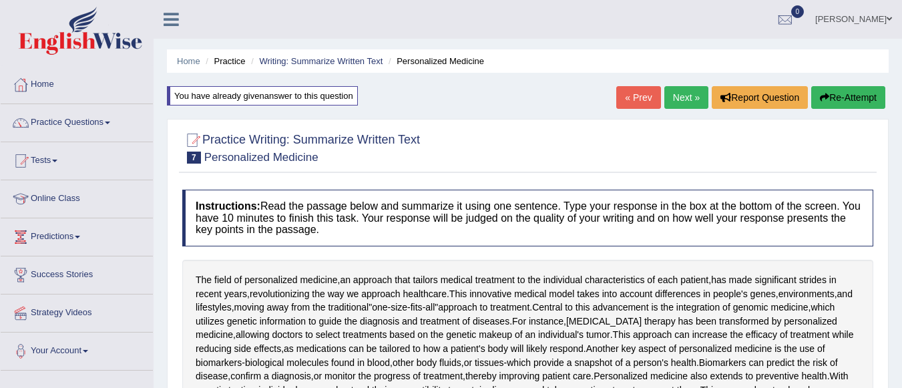
click at [843, 96] on button "Re-Attempt" at bounding box center [849, 97] width 74 height 23
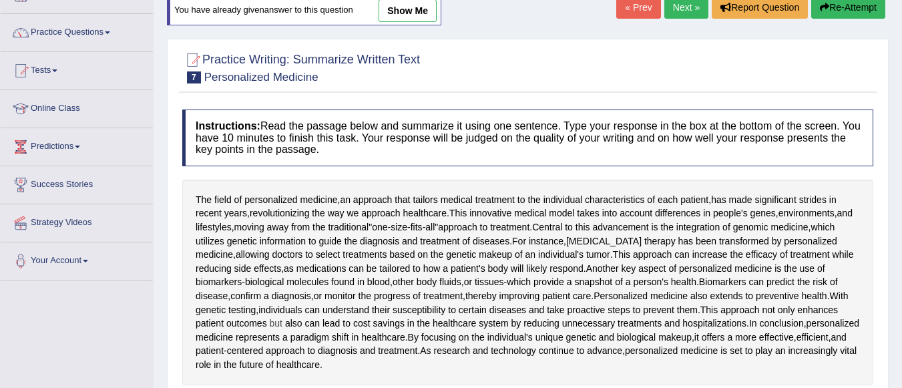
scroll to position [200, 0]
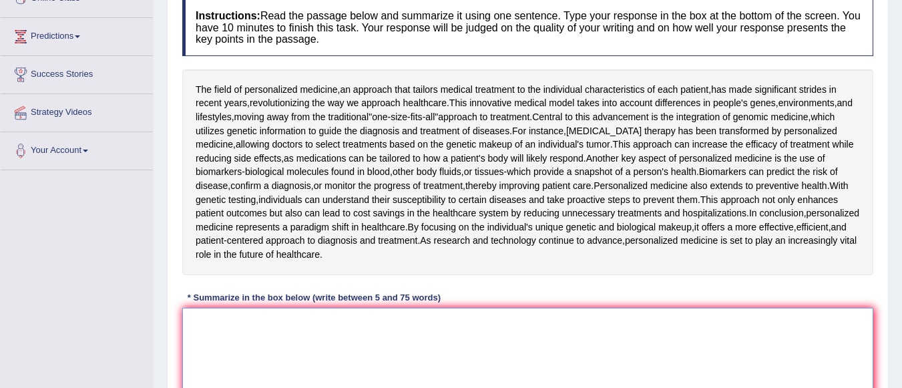
click at [321, 326] on textarea at bounding box center [527, 373] width 691 height 130
click at [415, 326] on textarea at bounding box center [527, 373] width 691 height 130
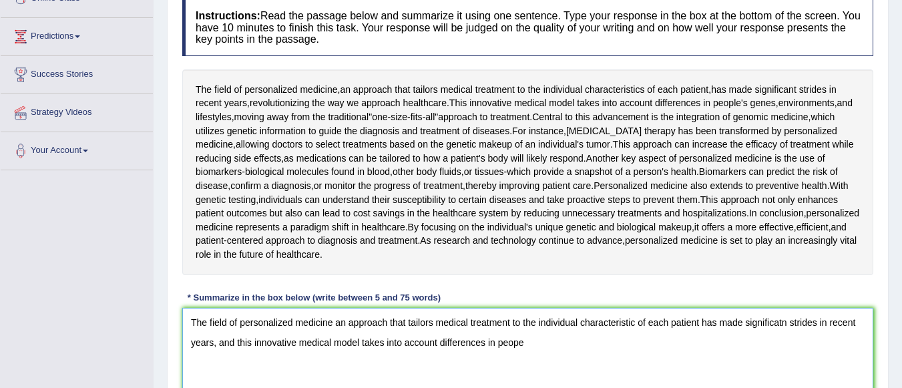
click at [564, 343] on textarea "The field of personalized medicine an approach that tailors medical treatment t…" at bounding box center [527, 373] width 691 height 130
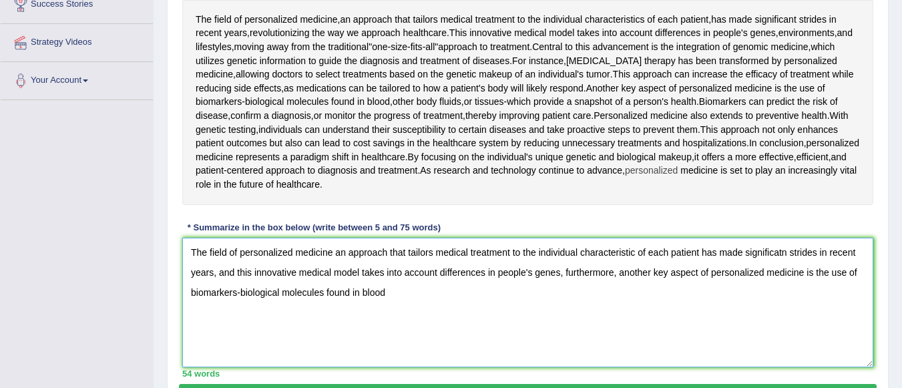
scroll to position [267, 0]
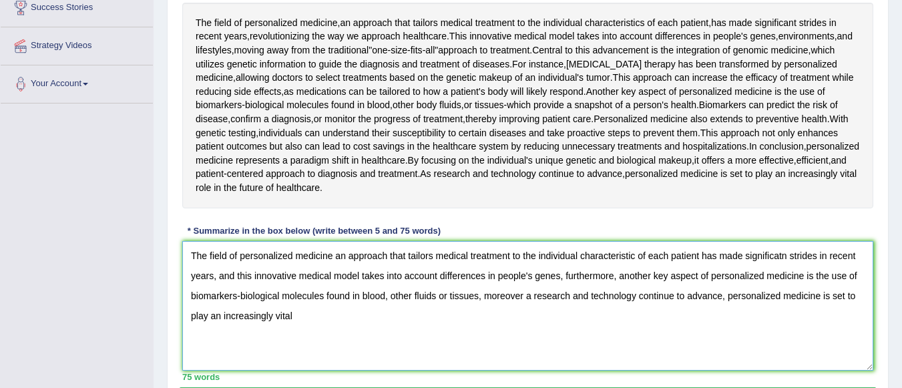
click at [651, 275] on textarea "The field of personalized medicine an approach that tailors medical treatment t…" at bounding box center [527, 306] width 691 height 130
click at [560, 277] on textarea "The field of personalized medicine an approach that tailors medical treatment t…" at bounding box center [527, 306] width 691 height 130
click at [787, 259] on textarea "The field of personalized medicine an approach that tailors medical treatment t…" at bounding box center [527, 306] width 691 height 130
click at [657, 277] on textarea "The field of personalized medicine an approach that tailors medical treatment t…" at bounding box center [527, 306] width 691 height 130
click at [727, 301] on textarea "The field of personalized medicine an approach that tailors medical treatment t…" at bounding box center [527, 306] width 691 height 130
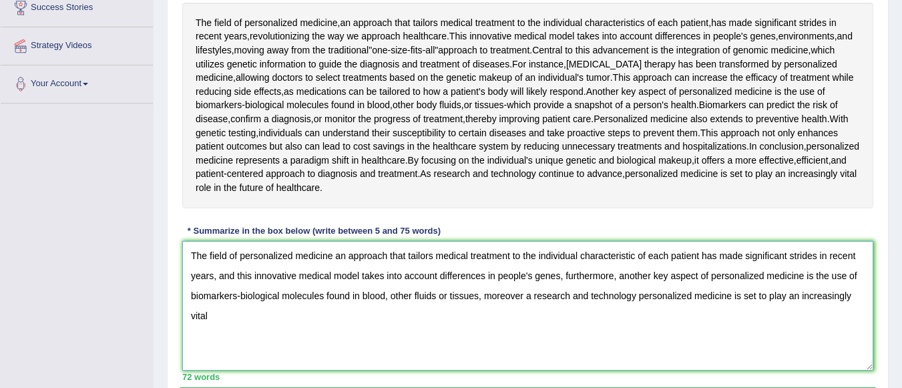
click at [260, 317] on textarea "The field of personalized medicine an approach that tailors medical treatment t…" at bounding box center [527, 306] width 691 height 130
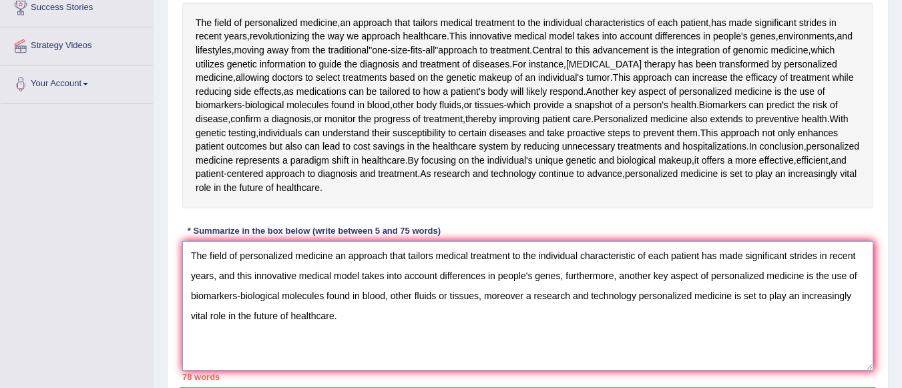
drag, startPoint x: 634, startPoint y: 296, endPoint x: 699, endPoint y: 292, distance: 65.6
click at [641, 295] on textarea "The field of personalized medicine an approach that tailors medical treatment t…" at bounding box center [527, 306] width 691 height 130
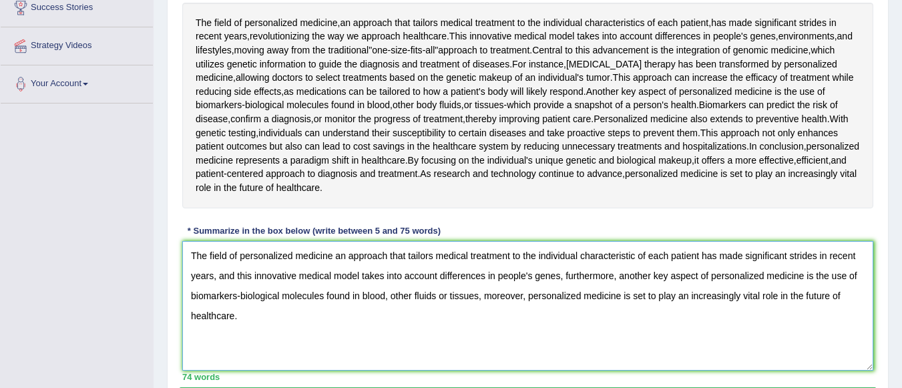
scroll to position [334, 0]
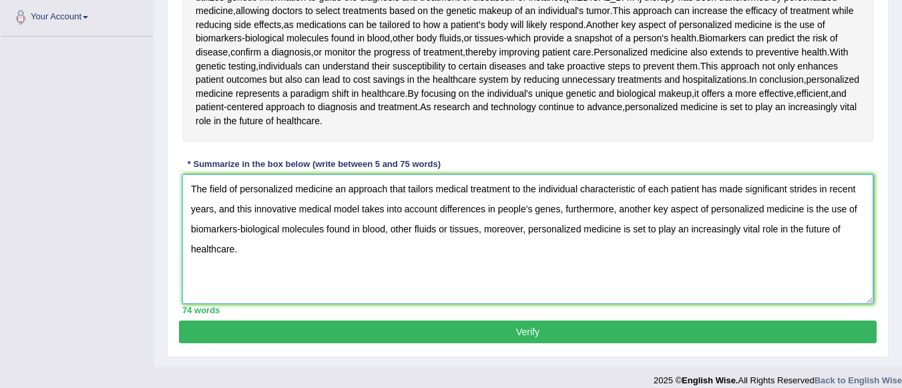
type textarea "The field of personalized medicine an approach that tailors medical treatment t…"
click at [395, 327] on button "Verify" at bounding box center [528, 332] width 698 height 23
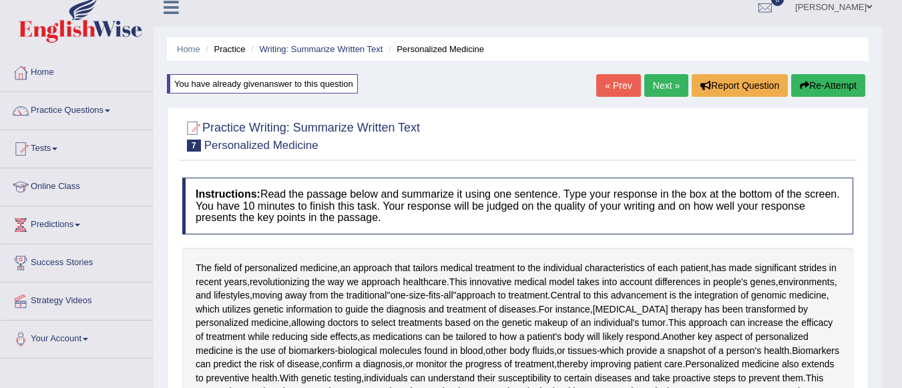
scroll to position [0, 0]
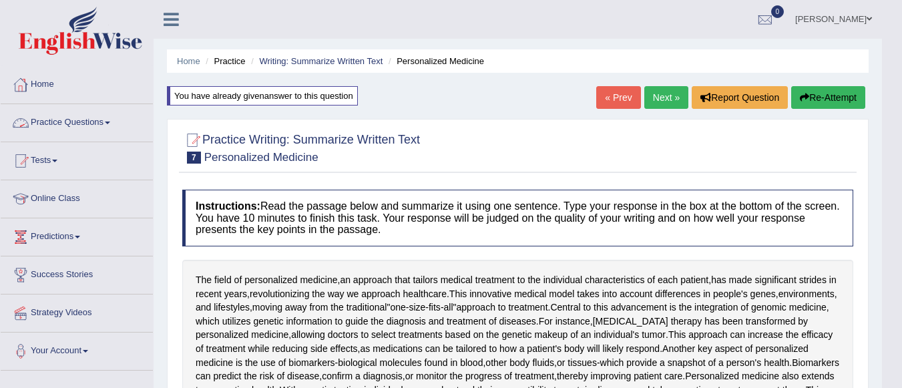
click at [86, 118] on link "Practice Questions" at bounding box center [77, 120] width 152 height 33
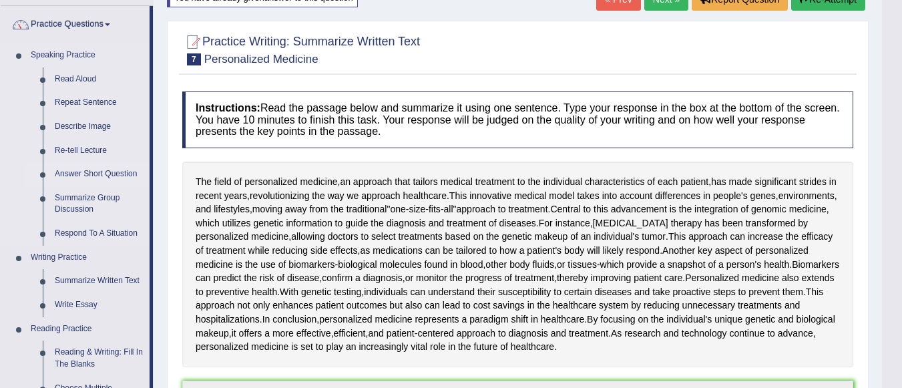
scroll to position [134, 0]
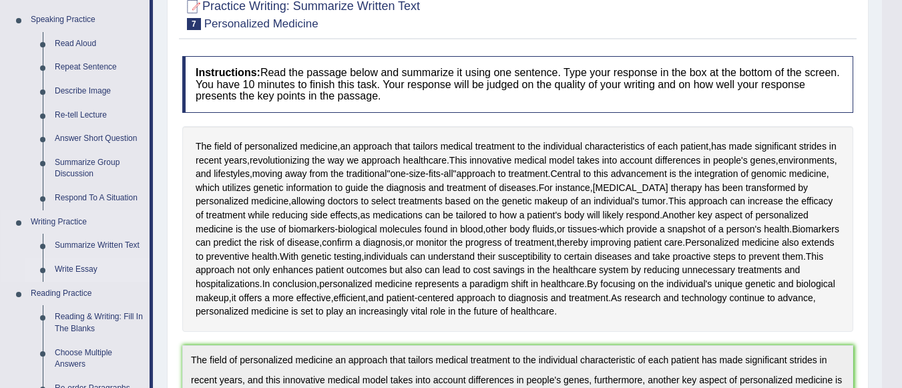
click at [92, 264] on link "Write Essay" at bounding box center [99, 270] width 101 height 24
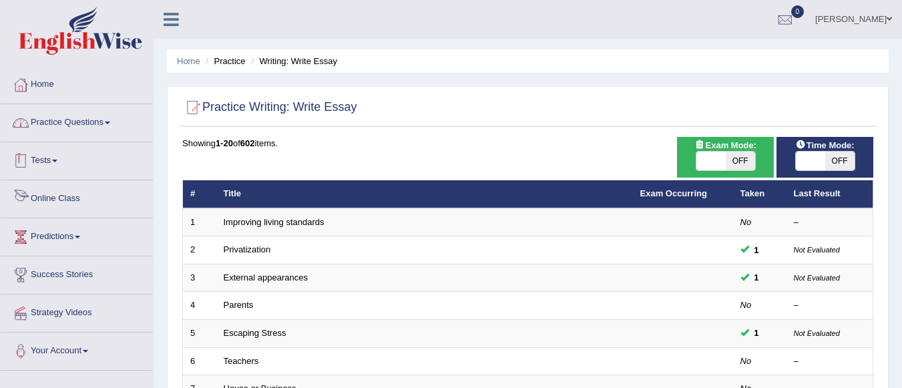
click at [90, 124] on link "Practice Questions" at bounding box center [77, 120] width 152 height 33
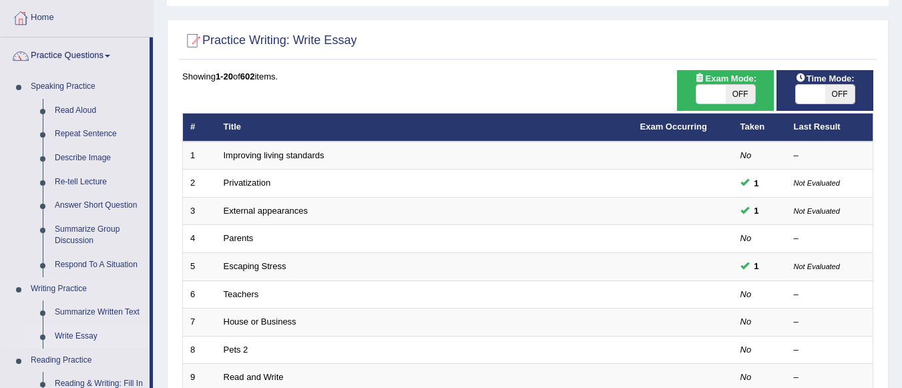
scroll to position [134, 0]
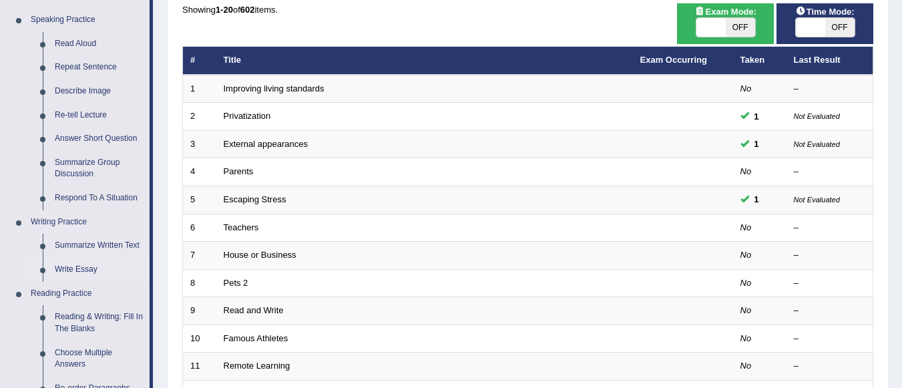
click at [87, 267] on link "Write Essay" at bounding box center [99, 270] width 101 height 24
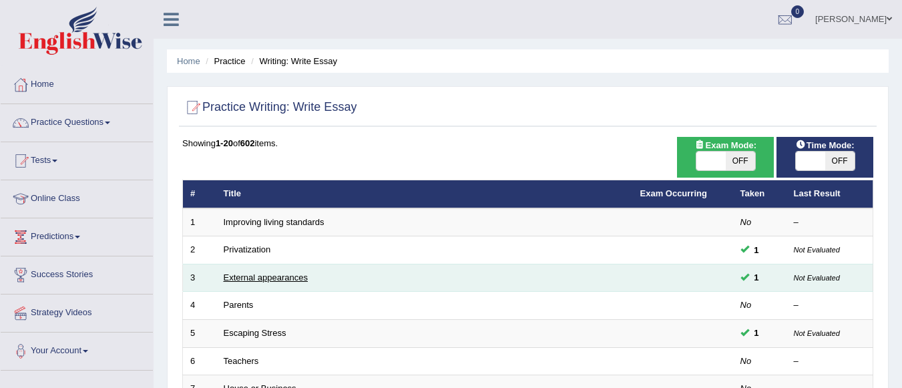
scroll to position [67, 0]
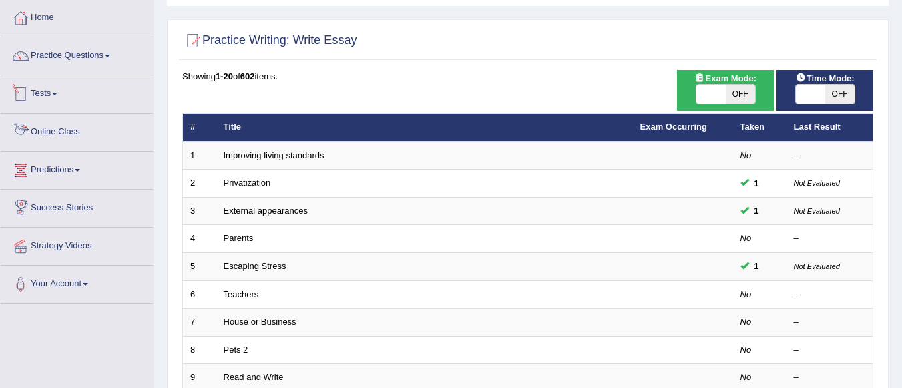
click at [51, 92] on link "Tests" at bounding box center [77, 91] width 152 height 33
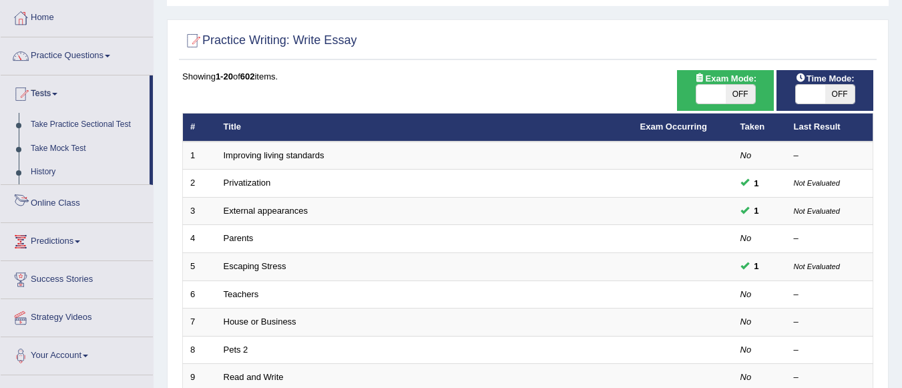
click at [77, 205] on link "Online Class" at bounding box center [77, 201] width 152 height 33
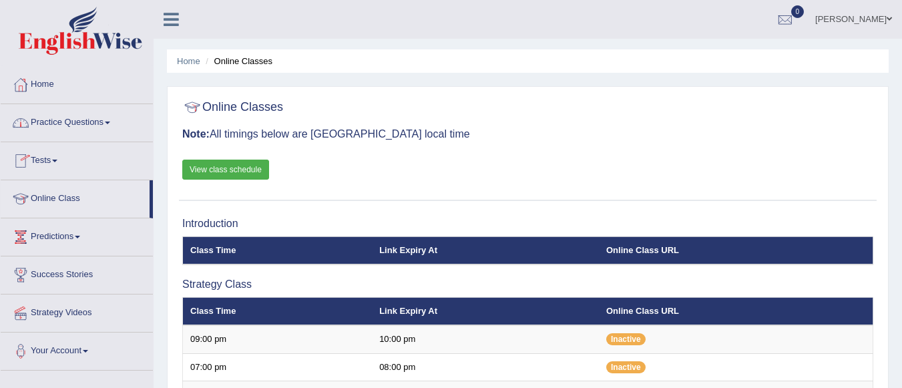
click at [78, 120] on link "Practice Questions" at bounding box center [77, 120] width 152 height 33
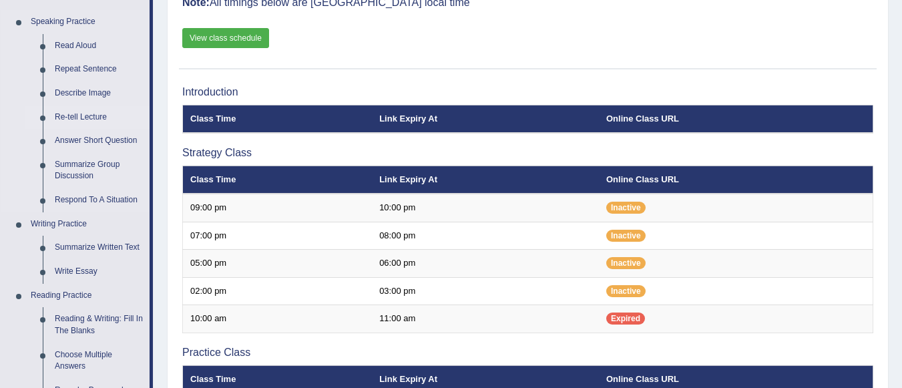
scroll to position [134, 0]
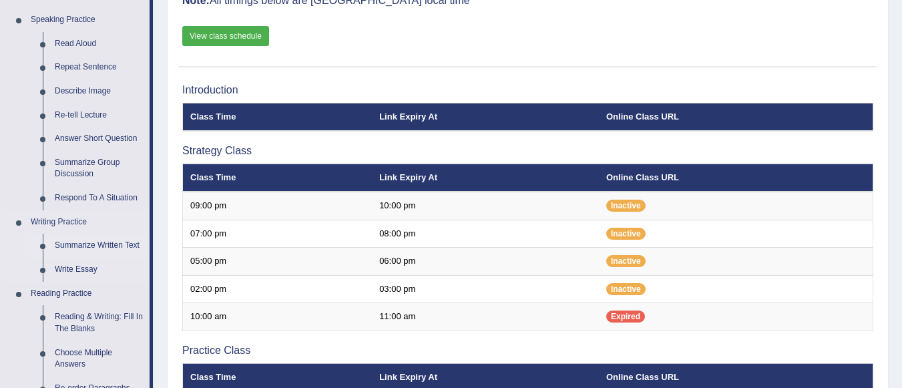
click at [96, 241] on link "Summarize Written Text" at bounding box center [99, 246] width 101 height 24
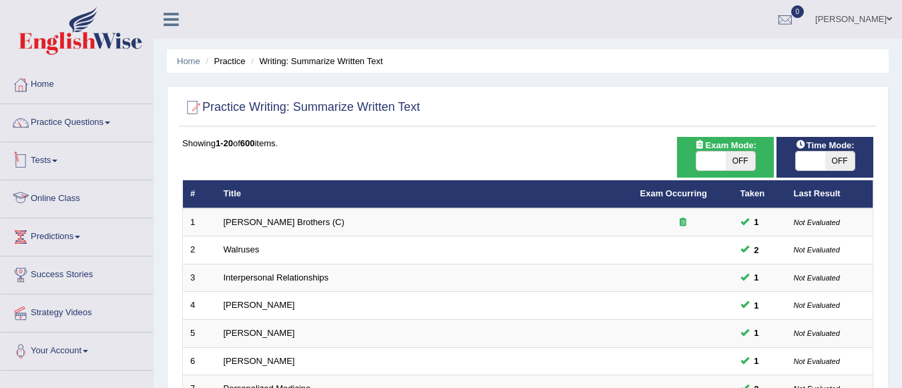
click at [65, 159] on link "Tests" at bounding box center [77, 158] width 152 height 33
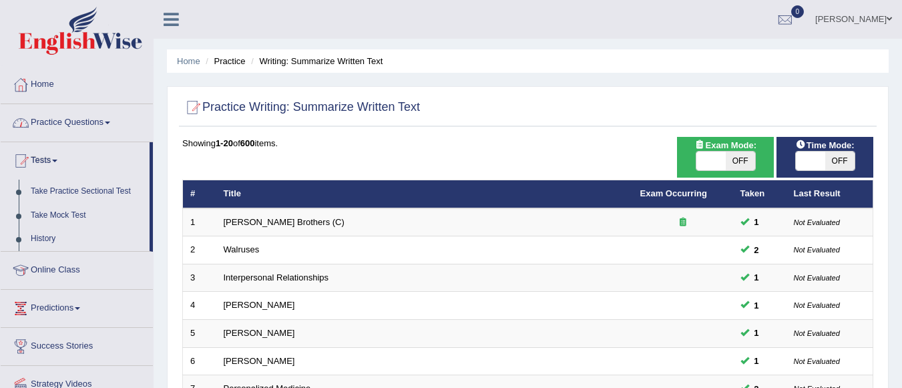
click at [76, 127] on link "Practice Questions" at bounding box center [77, 120] width 152 height 33
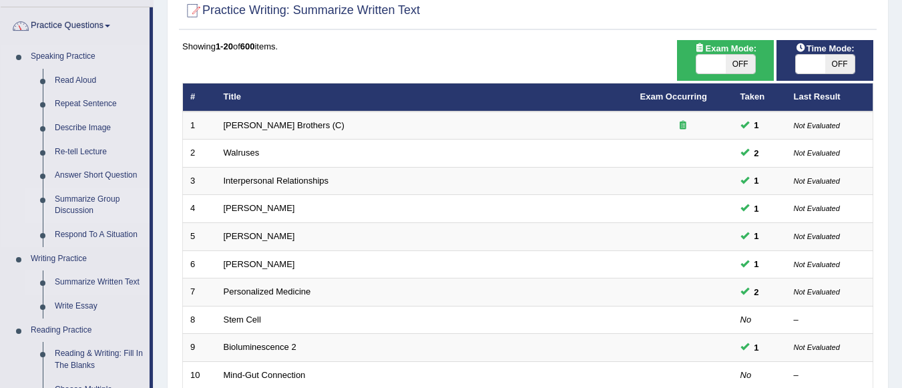
scroll to position [134, 0]
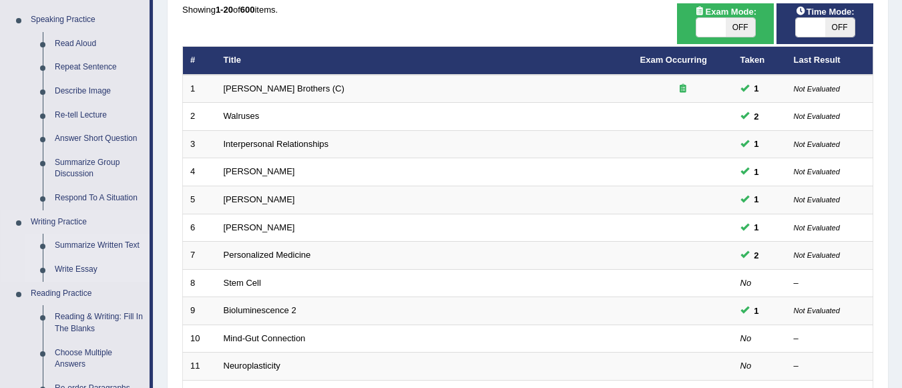
click at [75, 271] on link "Write Essay" at bounding box center [99, 270] width 101 height 24
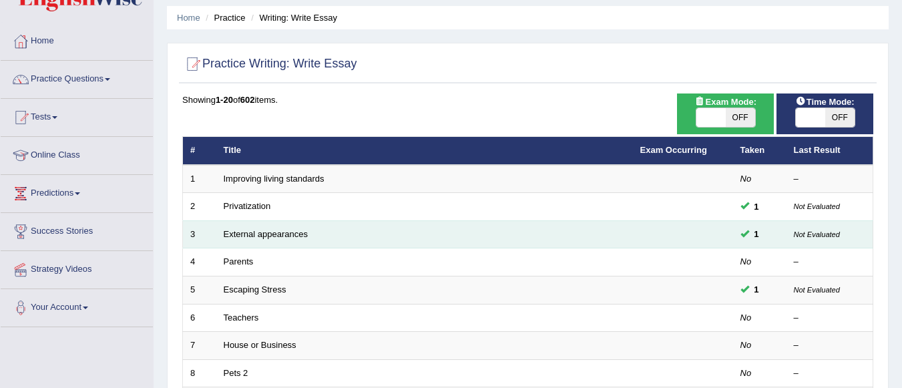
scroll to position [67, 0]
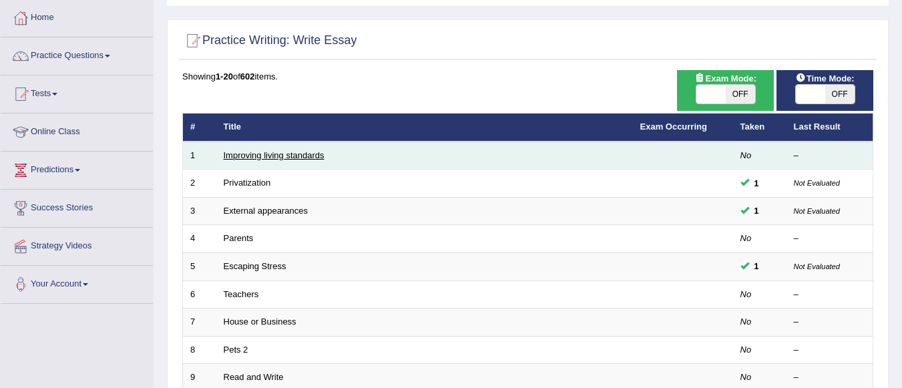
click at [310, 158] on link "Improving living standards" at bounding box center [274, 155] width 101 height 10
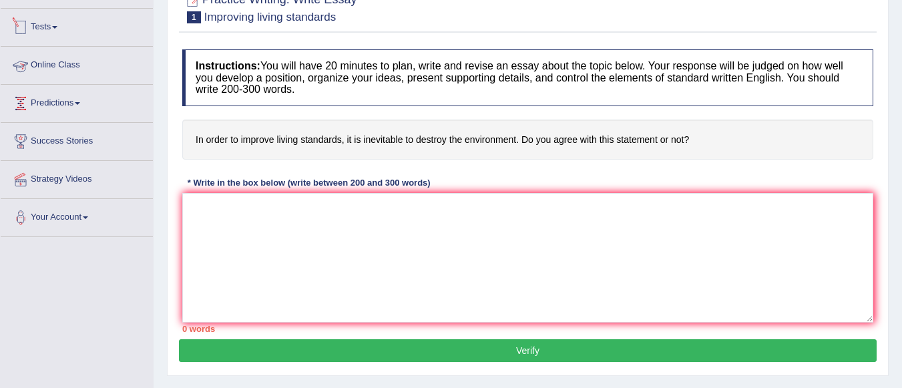
scroll to position [67, 0]
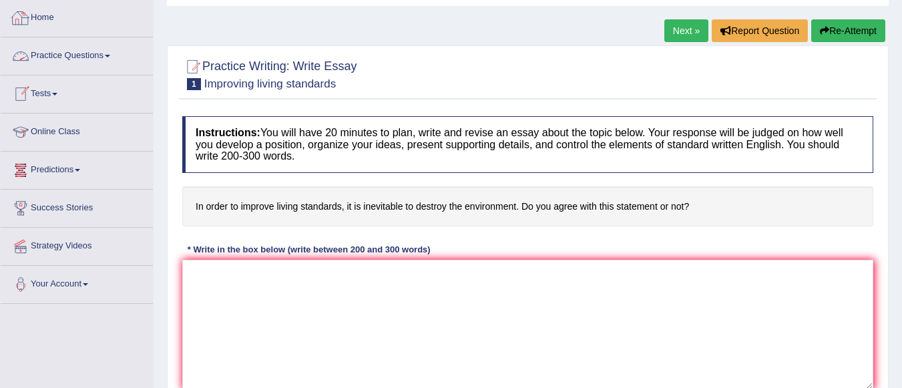
click at [68, 57] on link "Practice Questions" at bounding box center [77, 53] width 152 height 33
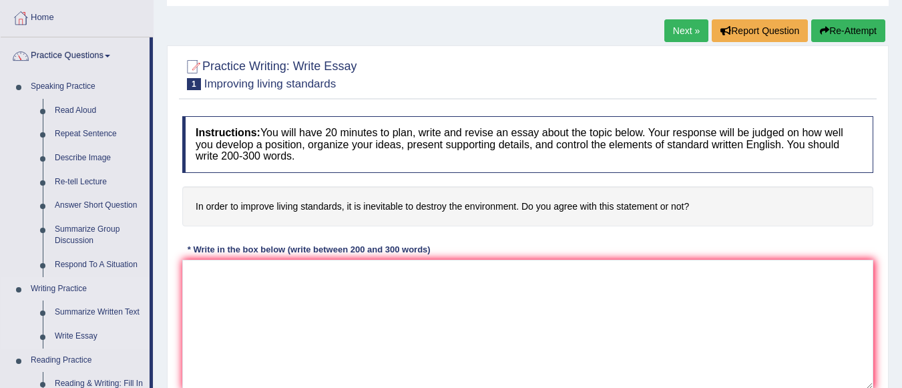
scroll to position [134, 0]
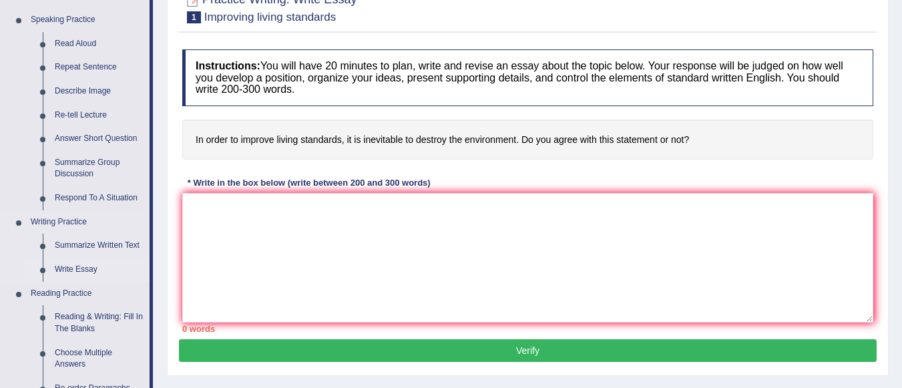
click at [89, 271] on link "Write Essay" at bounding box center [99, 270] width 101 height 24
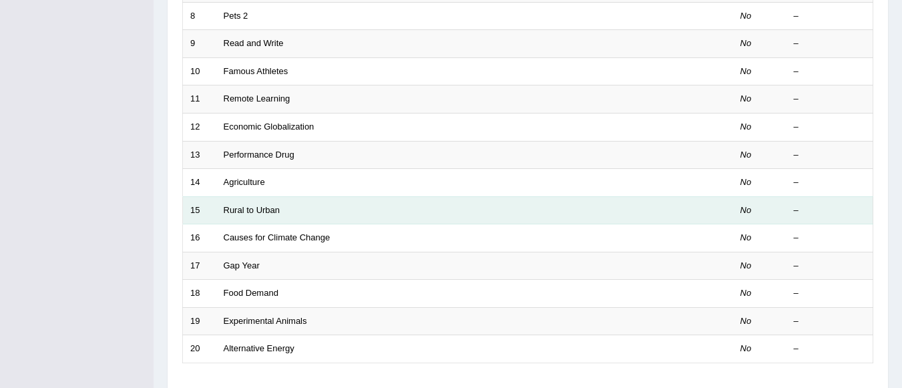
scroll to position [468, 0]
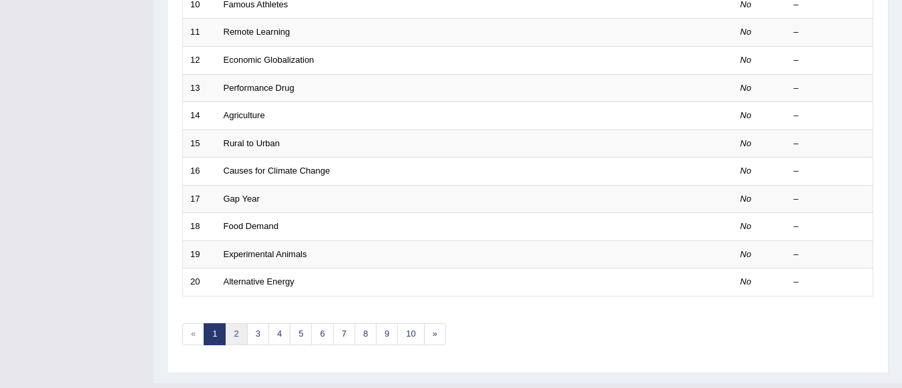
click at [242, 334] on link "2" at bounding box center [236, 334] width 22 height 22
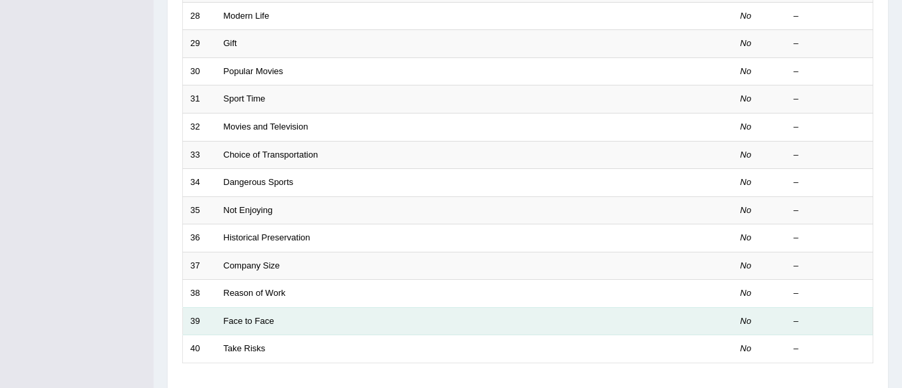
scroll to position [468, 0]
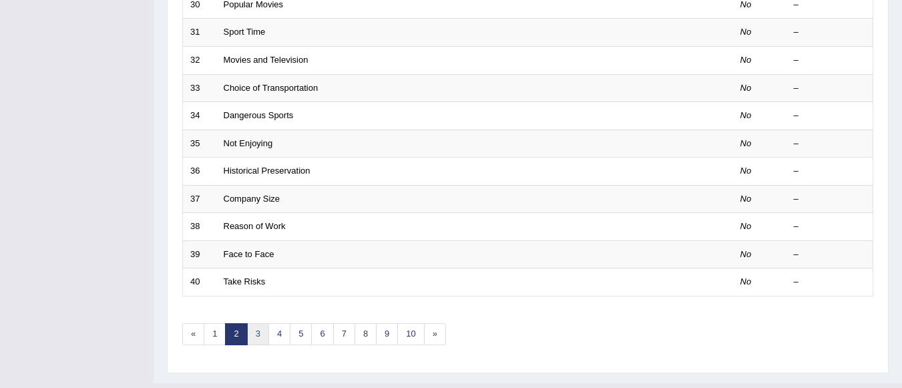
click at [260, 332] on link "3" at bounding box center [258, 334] width 22 height 22
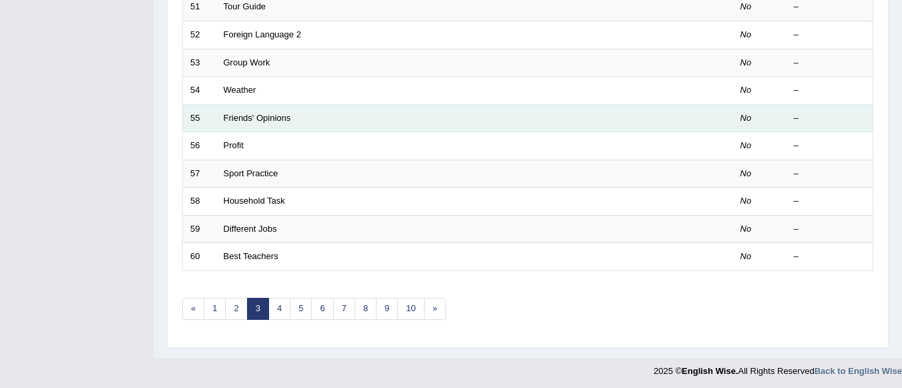
scroll to position [496, 0]
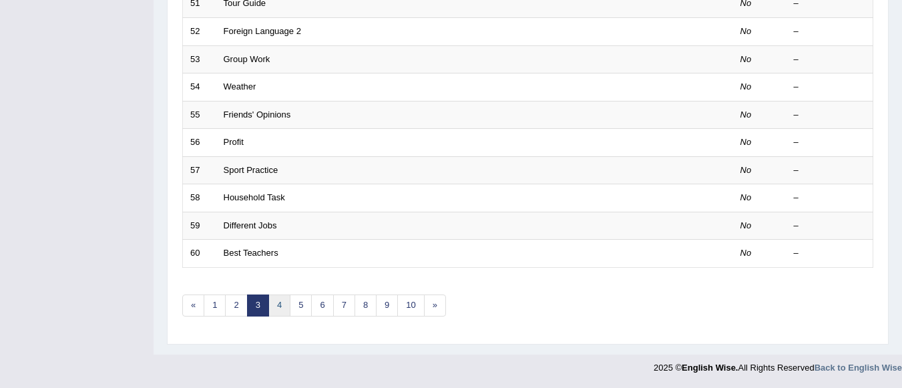
click at [285, 307] on link "4" at bounding box center [280, 306] width 22 height 22
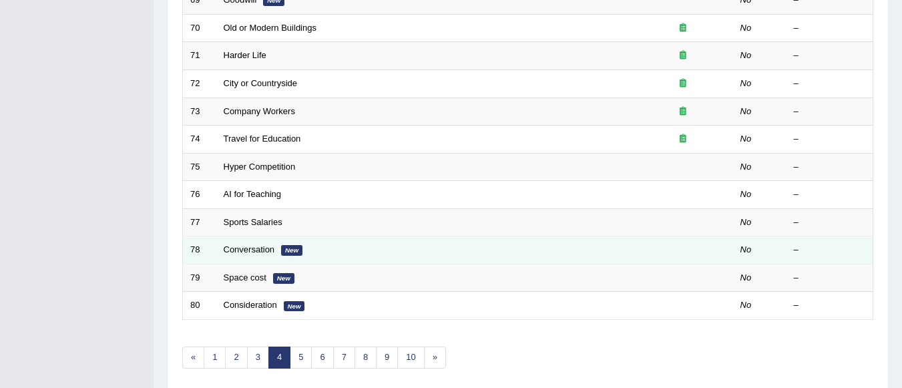
scroll to position [468, 0]
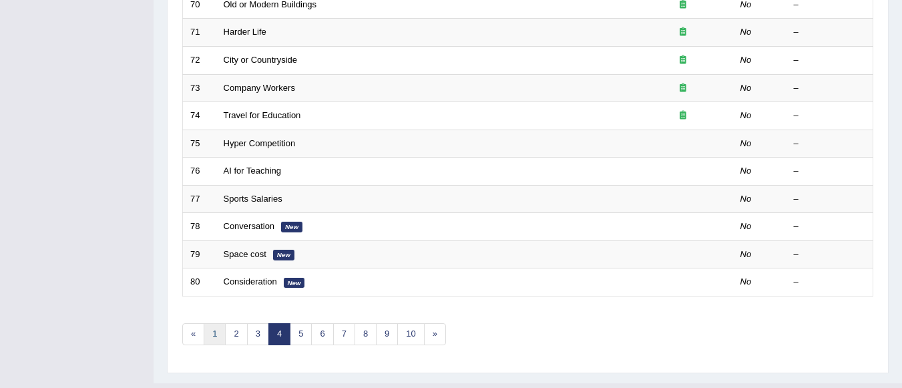
click at [217, 333] on link "1" at bounding box center [215, 334] width 22 height 22
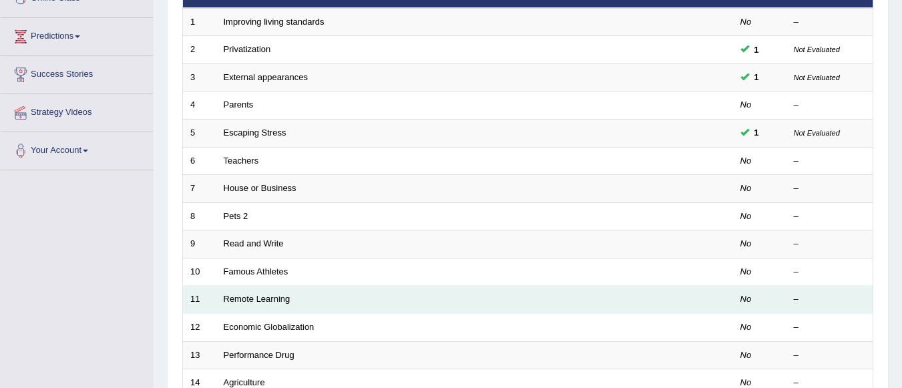
scroll to position [134, 0]
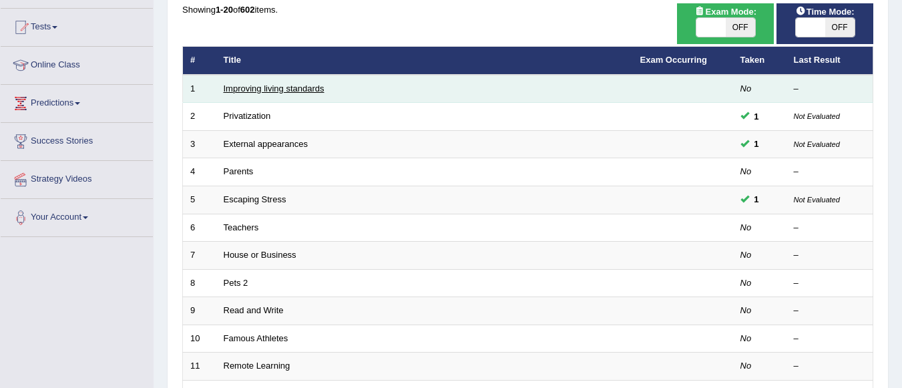
click at [265, 89] on link "Improving living standards" at bounding box center [274, 88] width 101 height 10
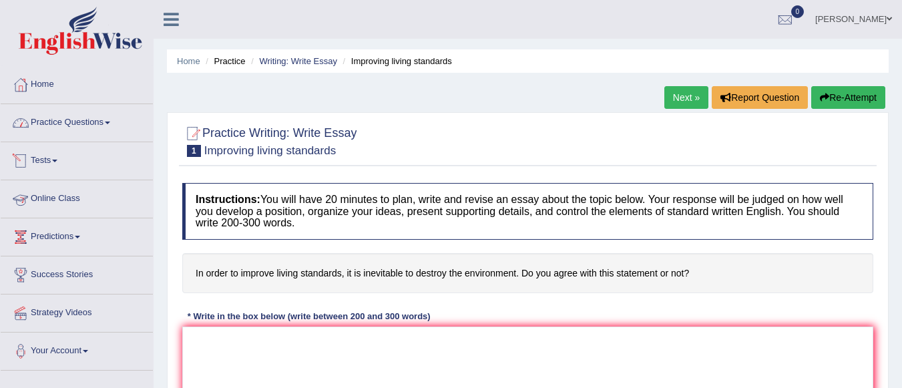
click at [70, 122] on link "Practice Questions" at bounding box center [77, 120] width 152 height 33
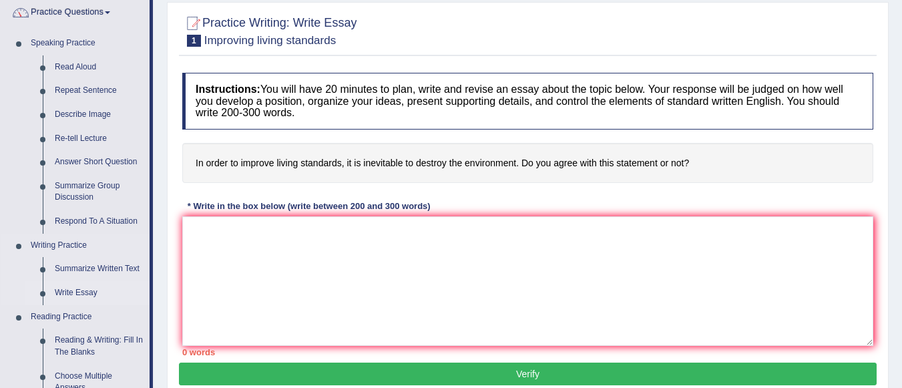
scroll to position [134, 0]
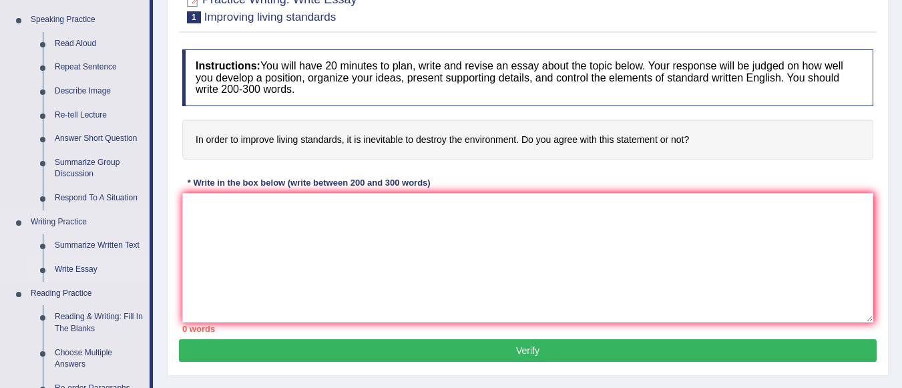
click at [86, 270] on link "Write Essay" at bounding box center [99, 270] width 101 height 24
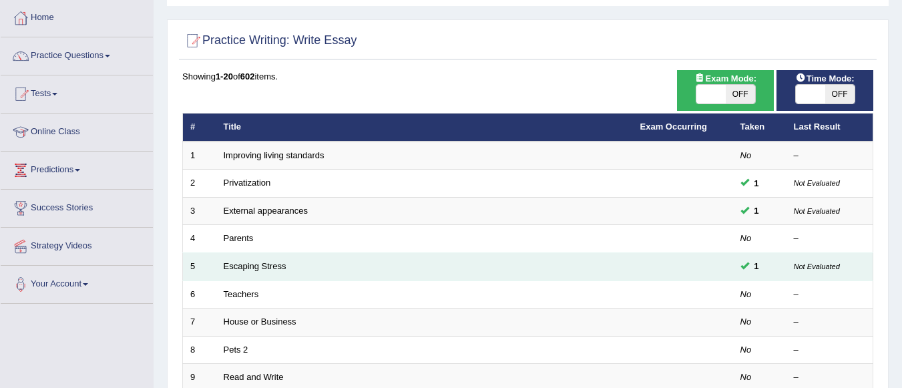
scroll to position [134, 0]
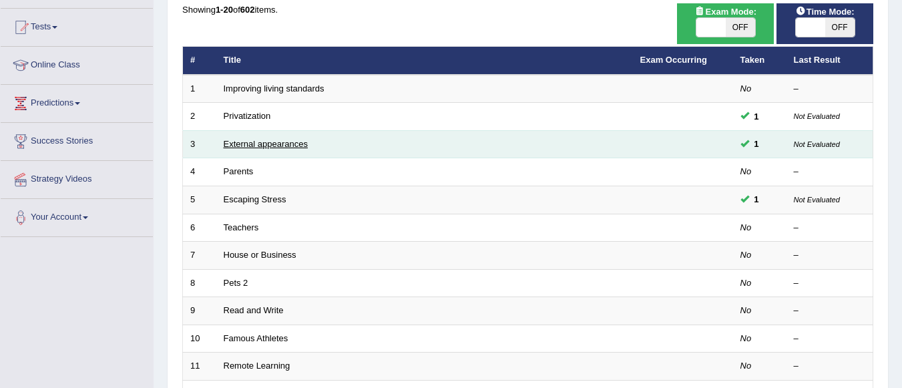
click at [291, 142] on link "External appearances" at bounding box center [266, 144] width 84 height 10
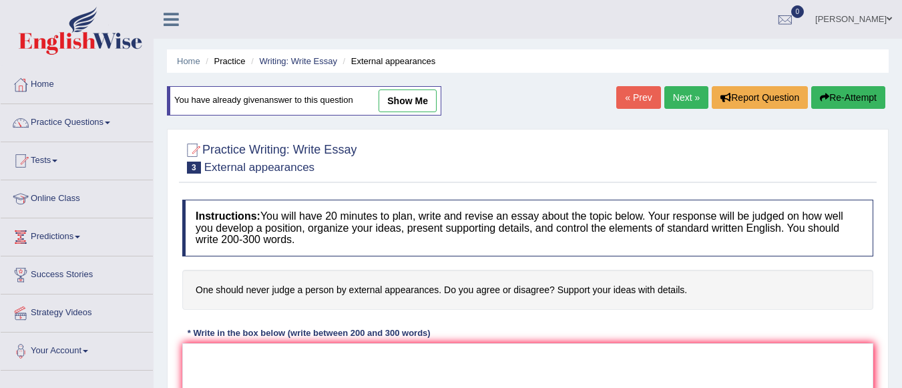
click at [409, 100] on link "show me" at bounding box center [408, 101] width 58 height 23
type textarea "The increasing influence of never judge a person by external appearances on our…"
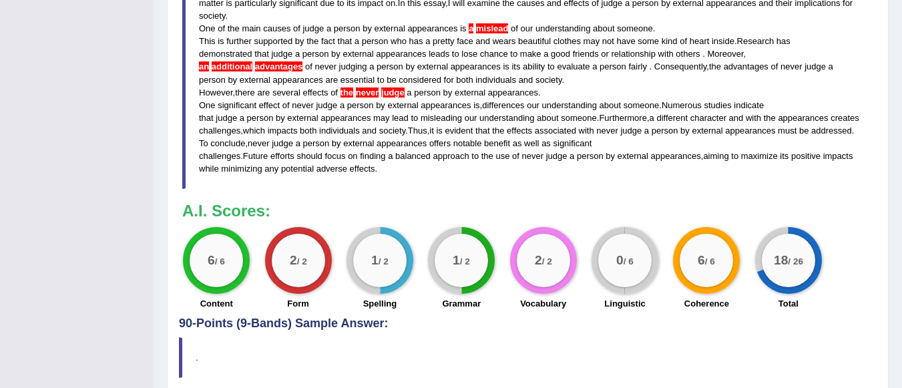
scroll to position [464, 0]
